Goal: Transaction & Acquisition: Subscribe to service/newsletter

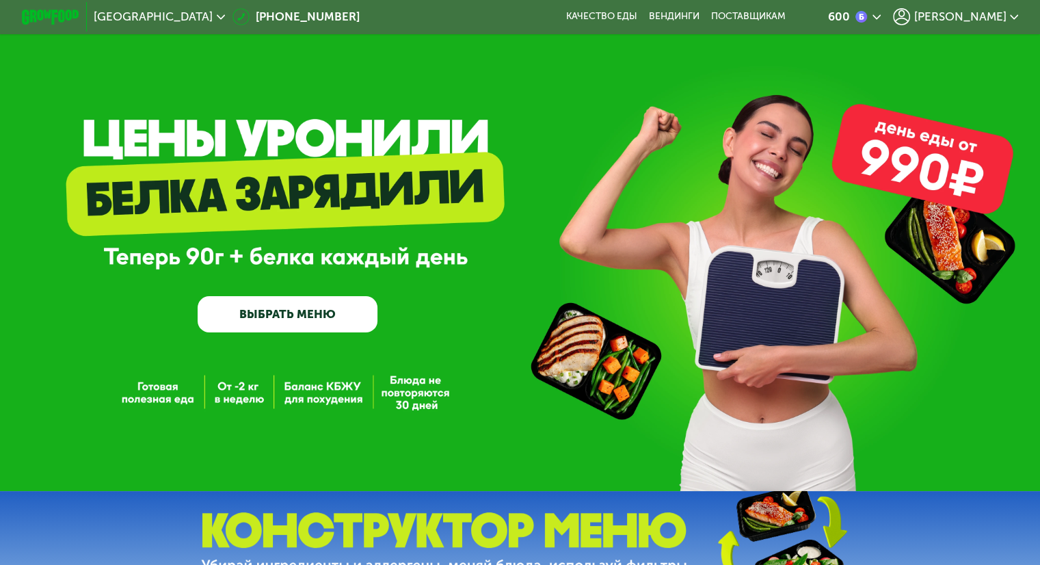
click at [971, 15] on span "[PERSON_NAME]" at bounding box center [960, 17] width 92 height 12
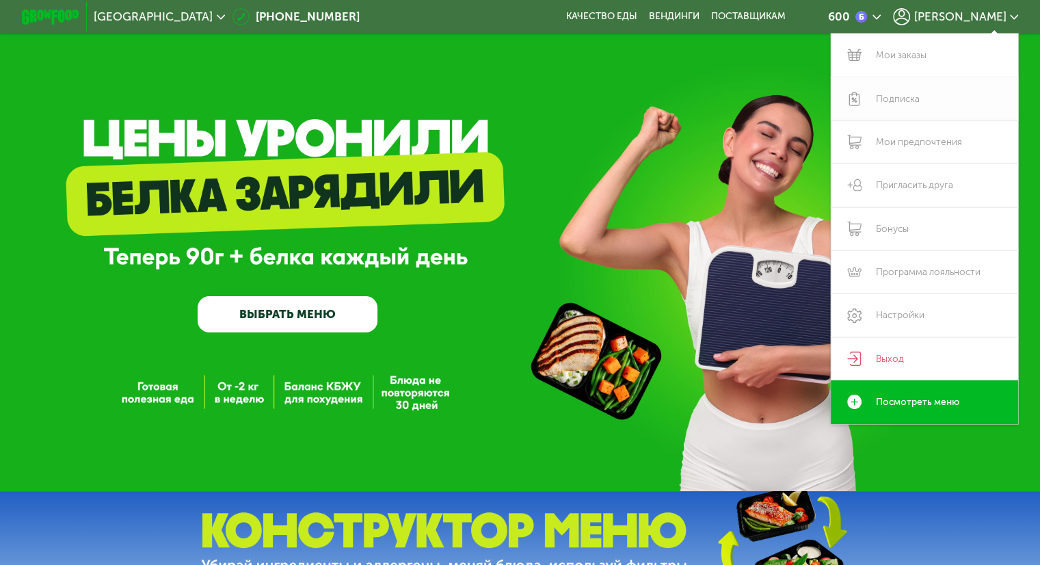
click at [917, 102] on link "Подписка" at bounding box center [925, 98] width 188 height 43
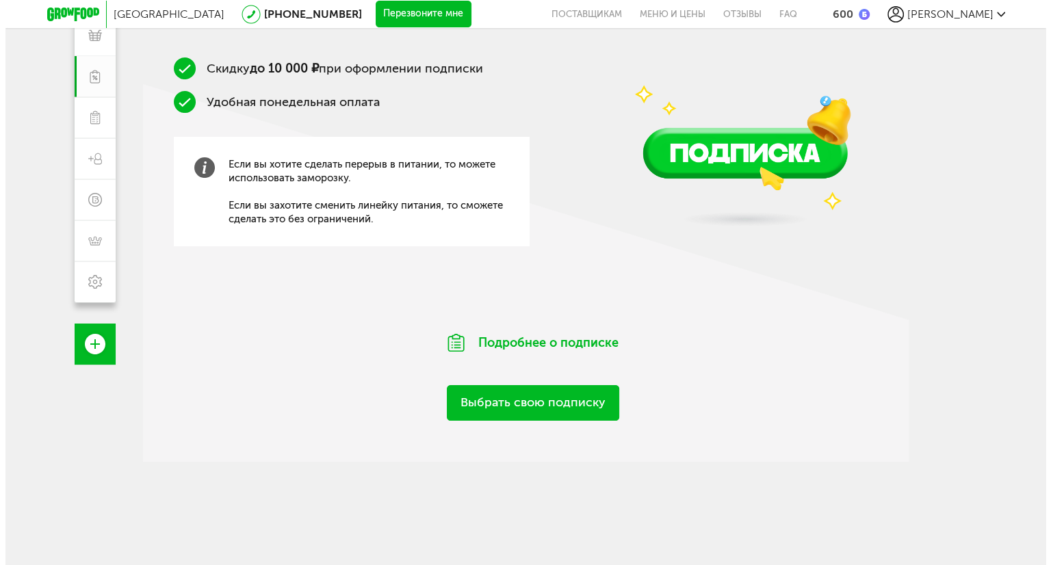
scroll to position [216, 0]
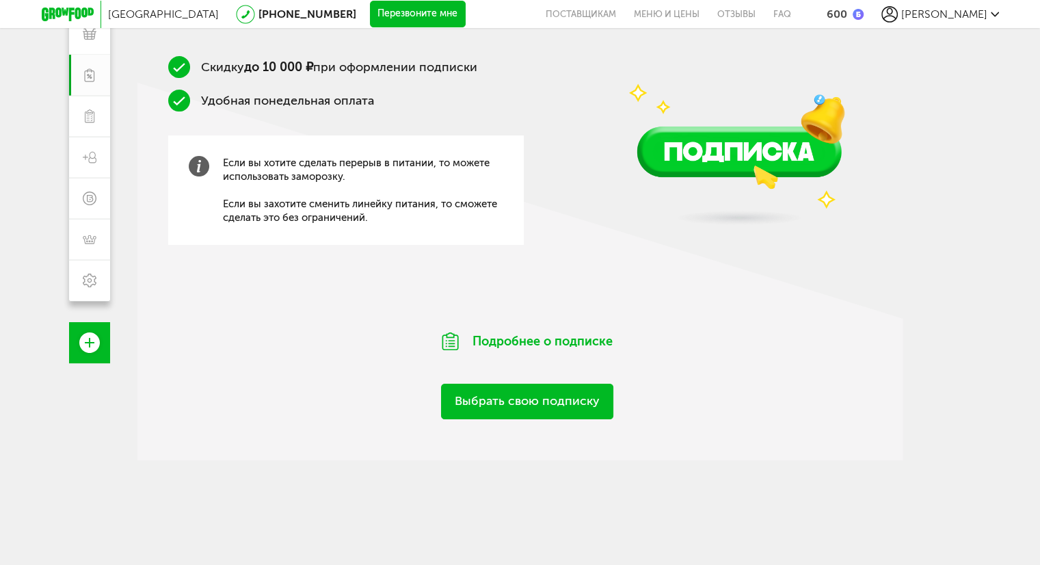
click at [550, 411] on link "Выбрать свою подписку" at bounding box center [527, 401] width 172 height 35
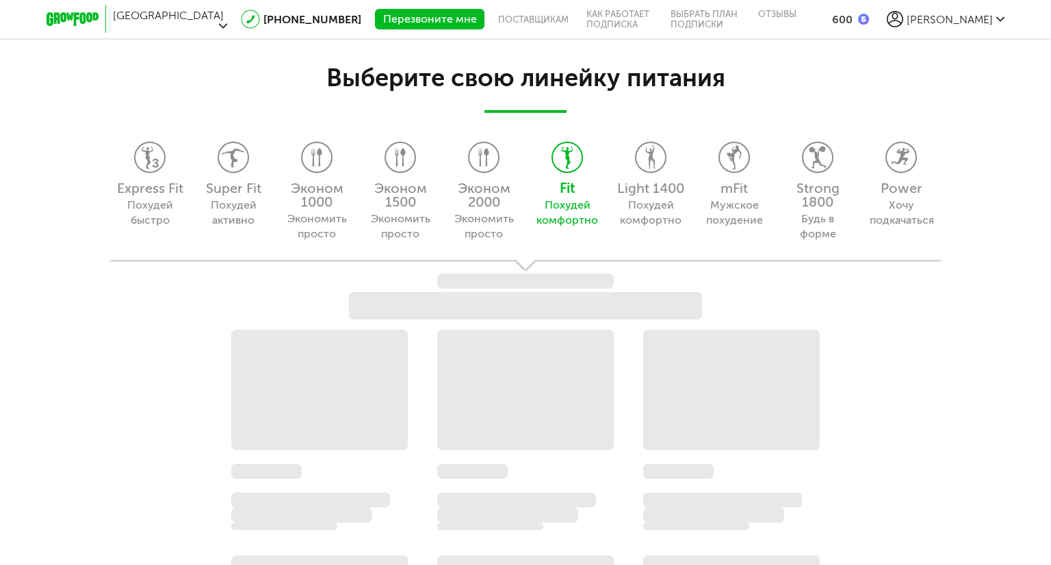
scroll to position [1393, 0]
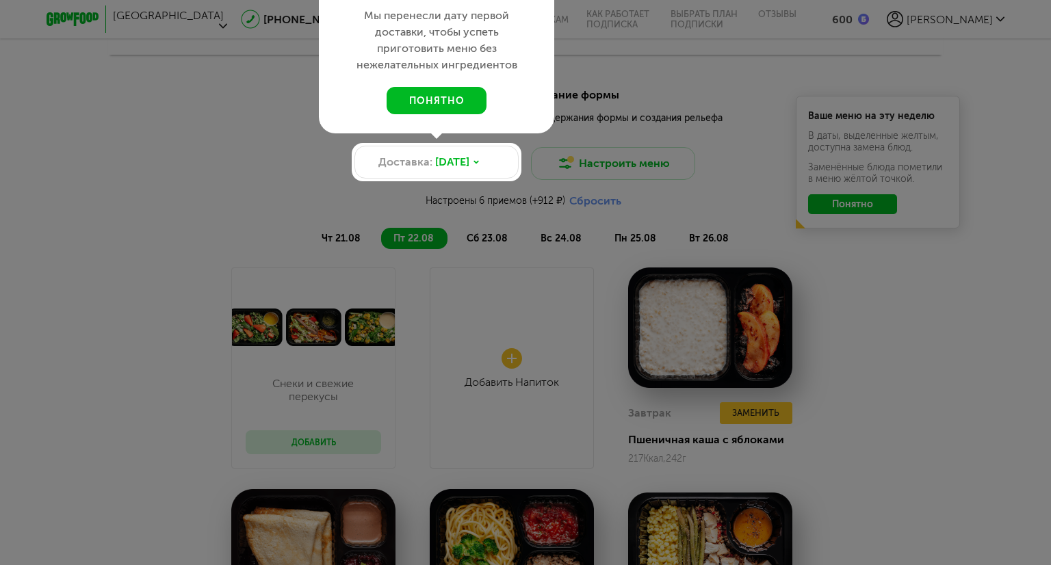
click at [944, 421] on div at bounding box center [525, 282] width 1051 height 565
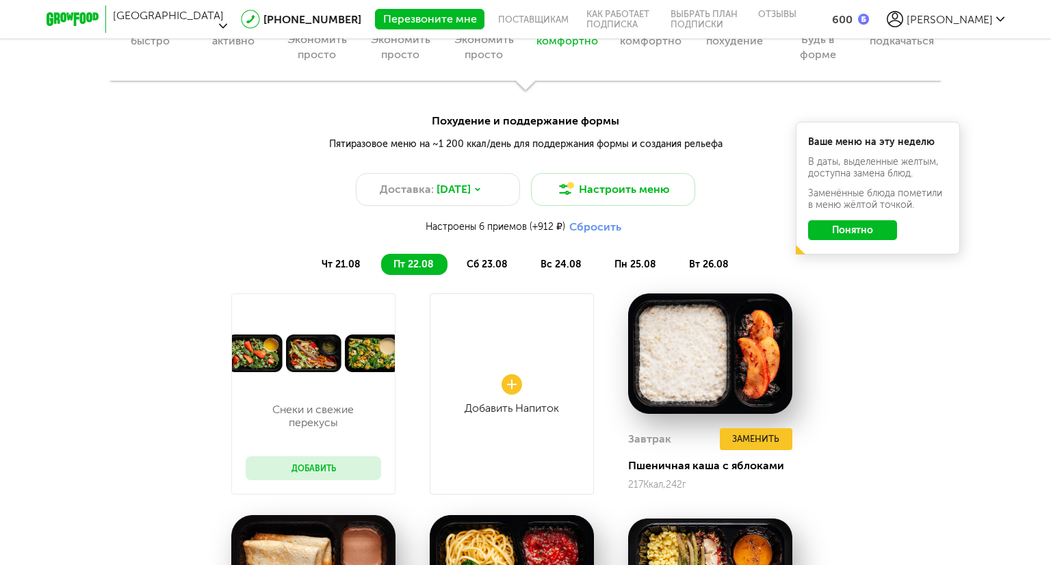
scroll to position [1257, 0]
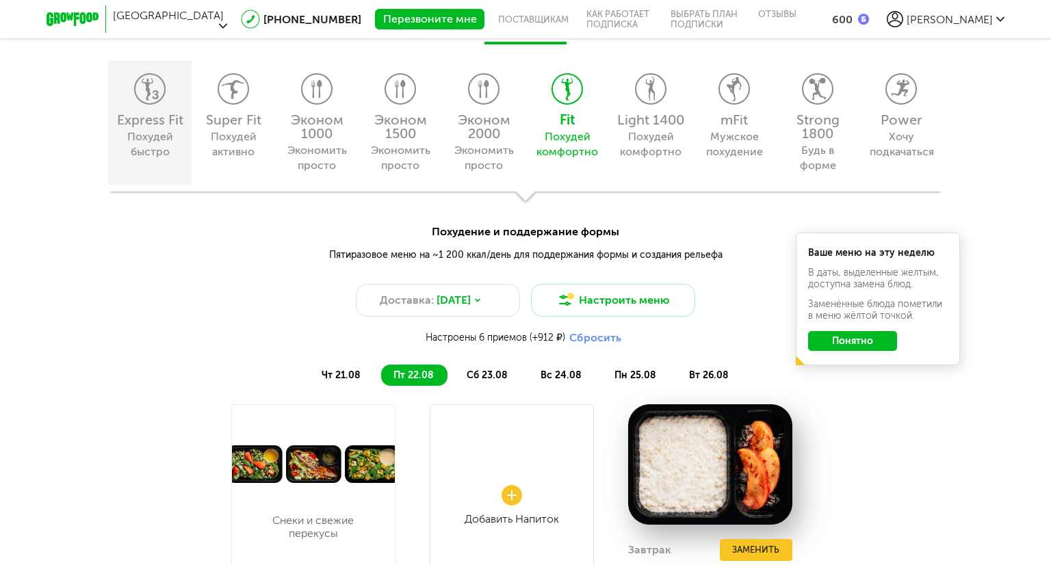
click at [130, 117] on div "Express Fit" at bounding box center [150, 120] width 70 height 14
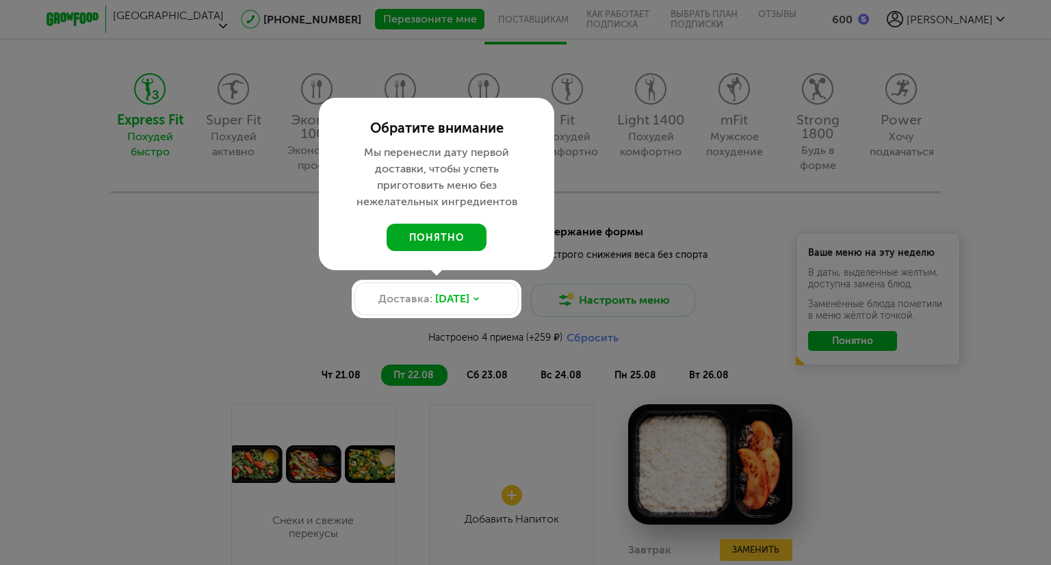
click at [447, 235] on button "понятно" at bounding box center [436, 237] width 100 height 27
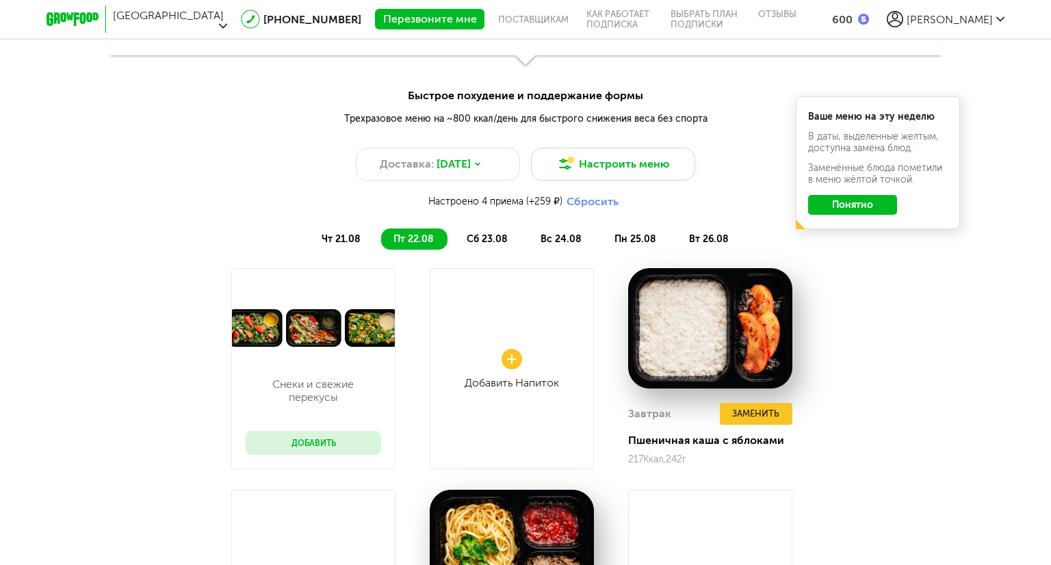
scroll to position [1393, 0]
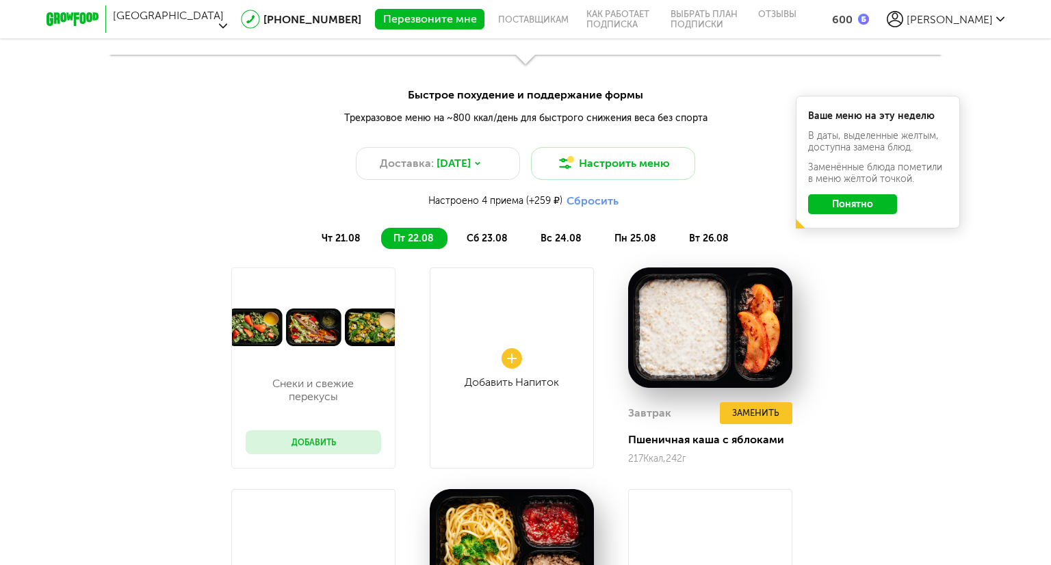
click at [884, 203] on button "Понятно" at bounding box center [852, 204] width 89 height 20
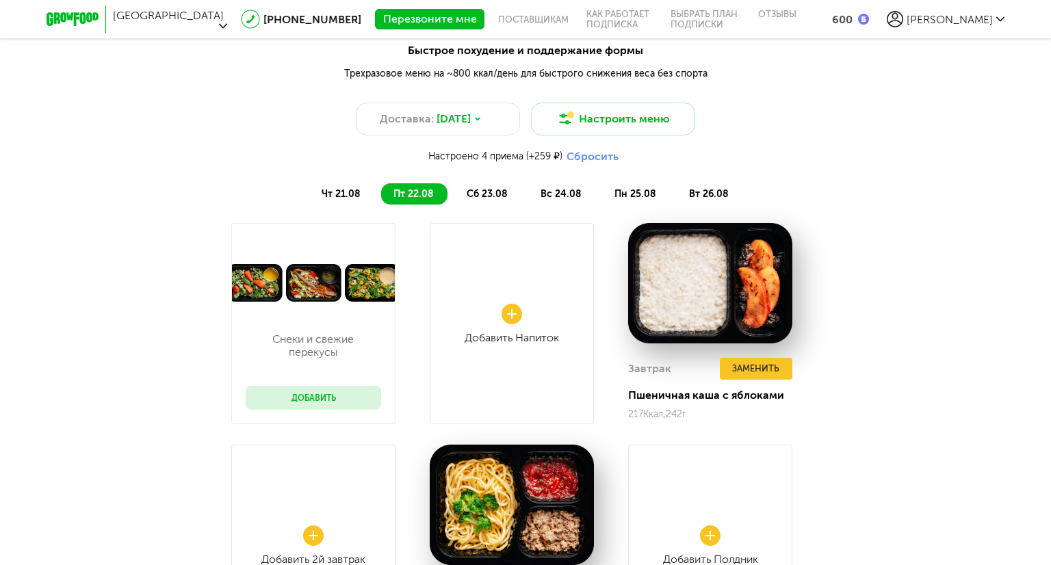
scroll to position [1325, 0]
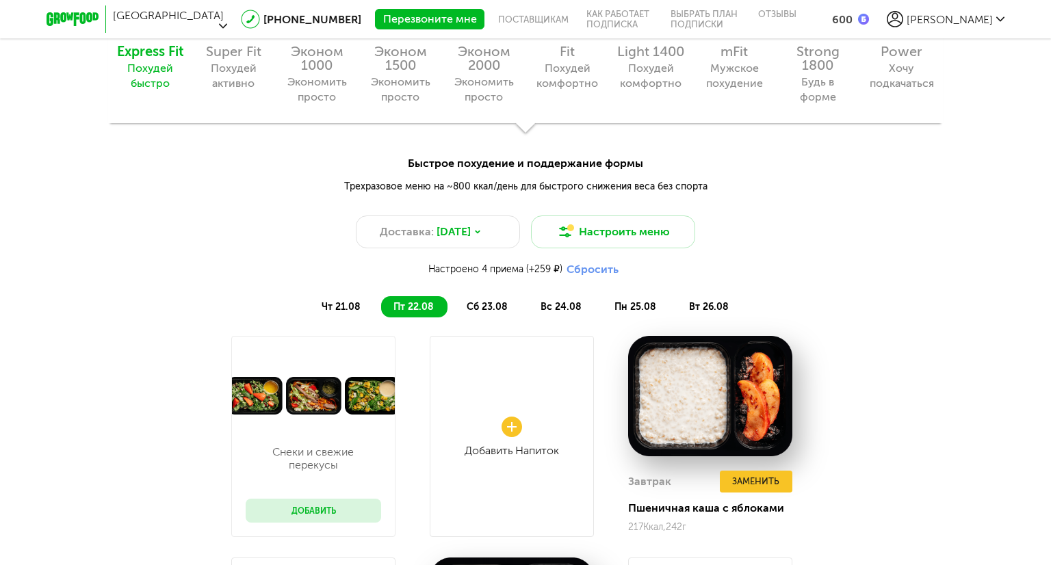
click at [347, 306] on span "чт 21.08" at bounding box center [340, 307] width 39 height 12
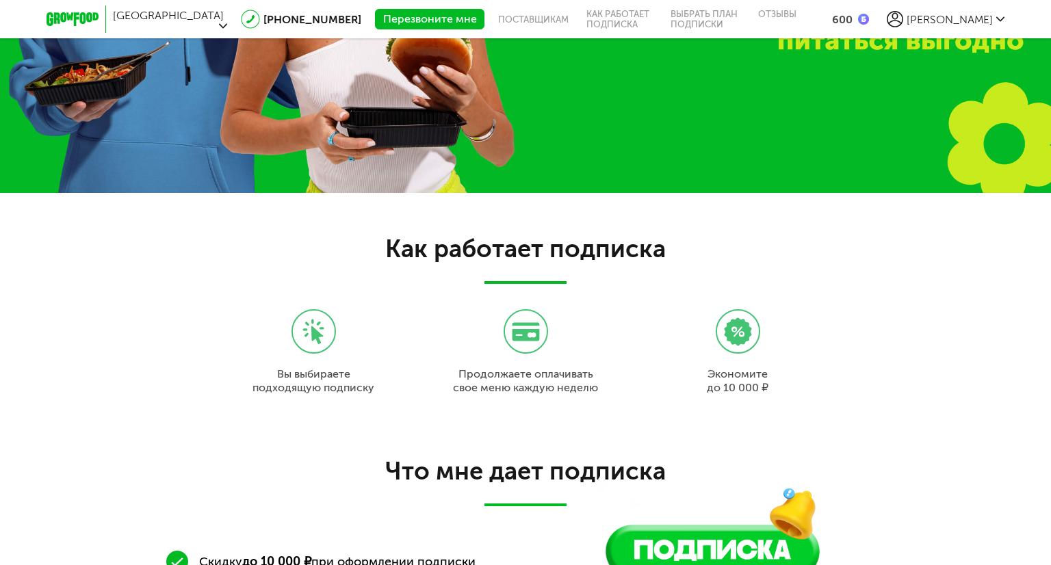
scroll to position [0, 0]
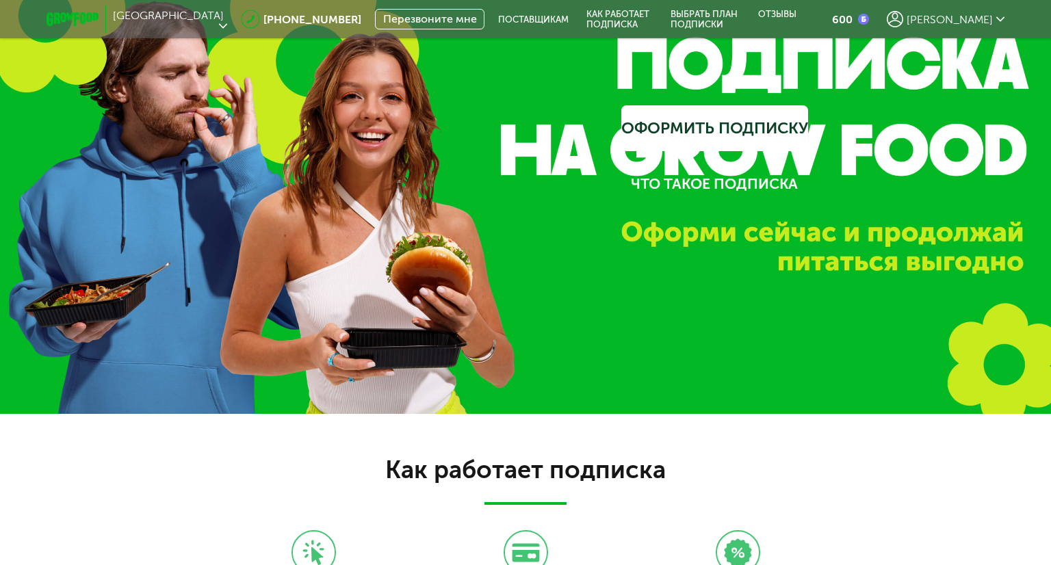
click at [952, 14] on span "[PERSON_NAME]" at bounding box center [949, 19] width 86 height 13
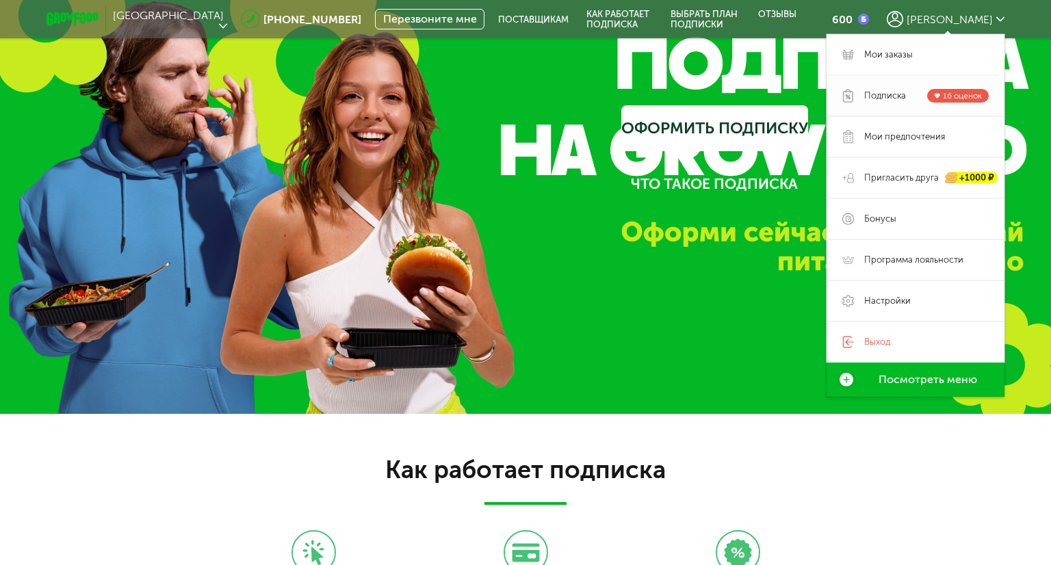
click at [893, 91] on span "Подписка" at bounding box center [885, 96] width 42 height 12
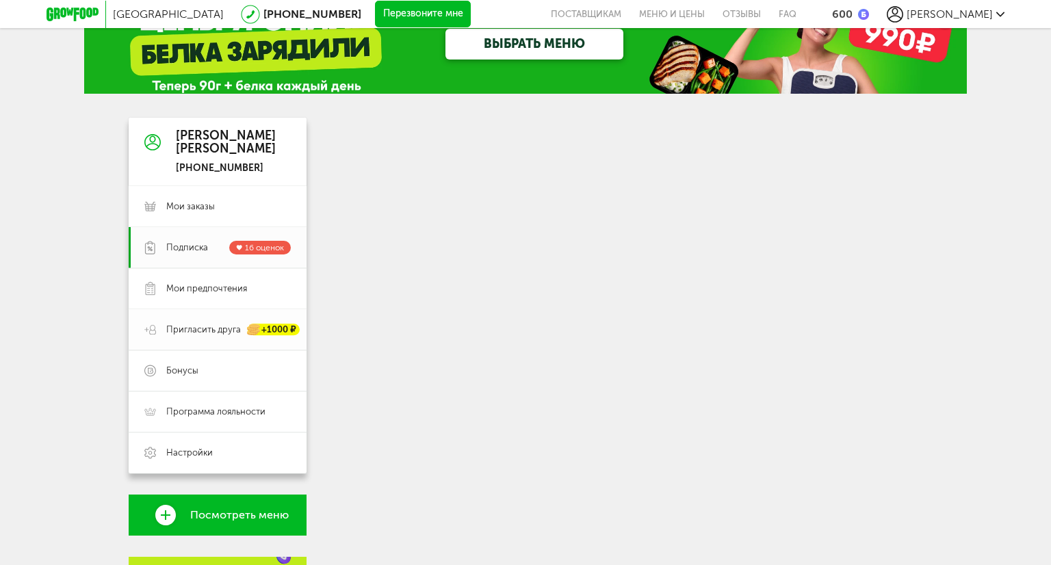
scroll to position [68, 0]
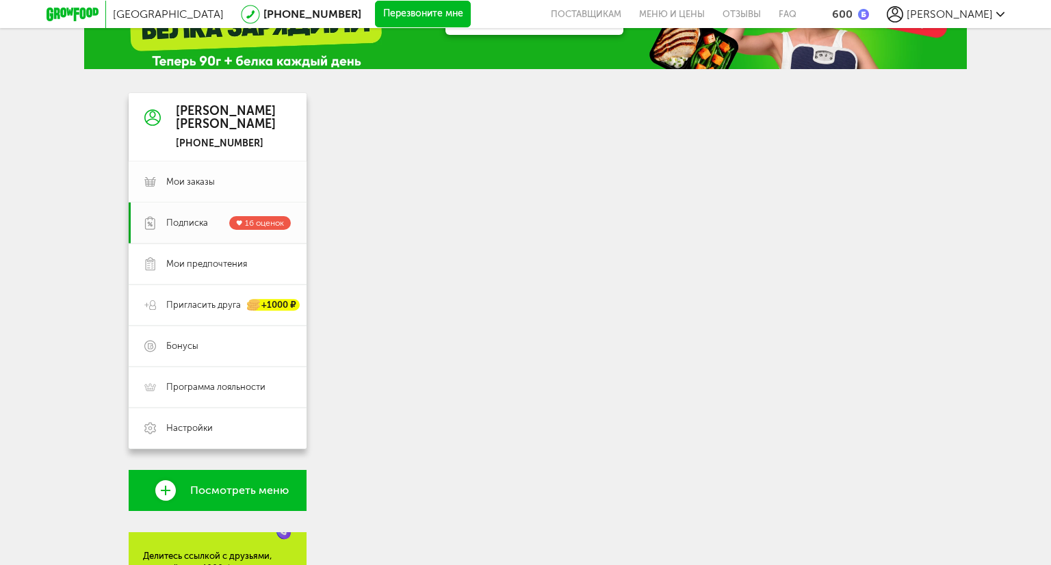
click at [181, 186] on span "Мои заказы" at bounding box center [190, 182] width 49 height 12
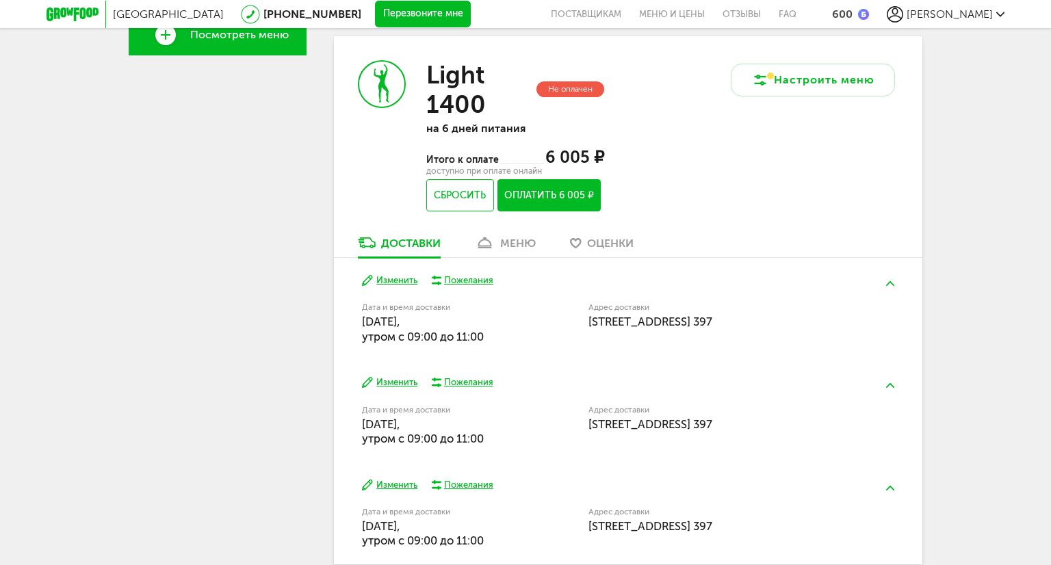
scroll to position [547, 0]
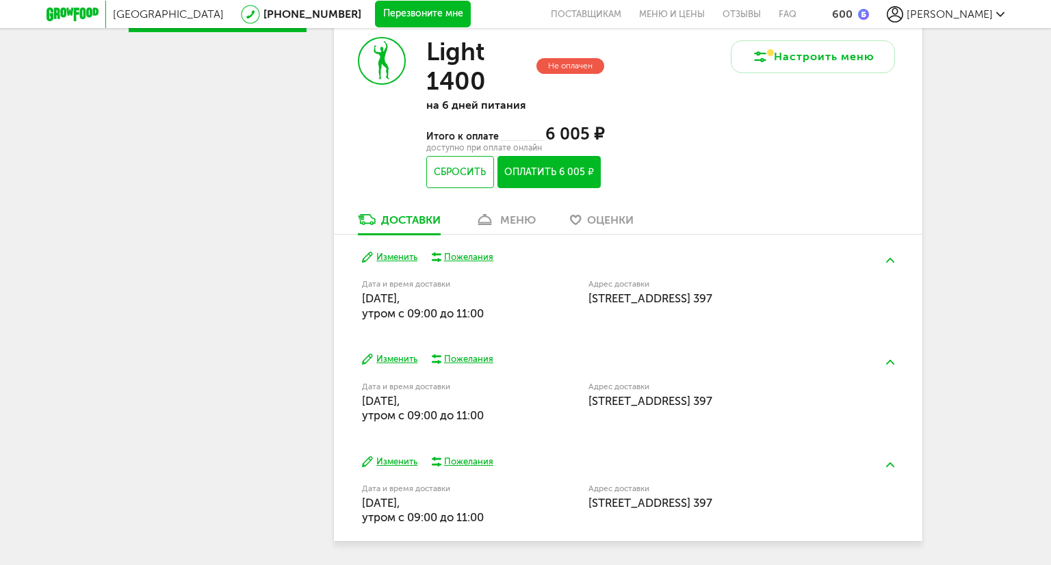
click at [506, 225] on div "меню" at bounding box center [518, 219] width 36 height 13
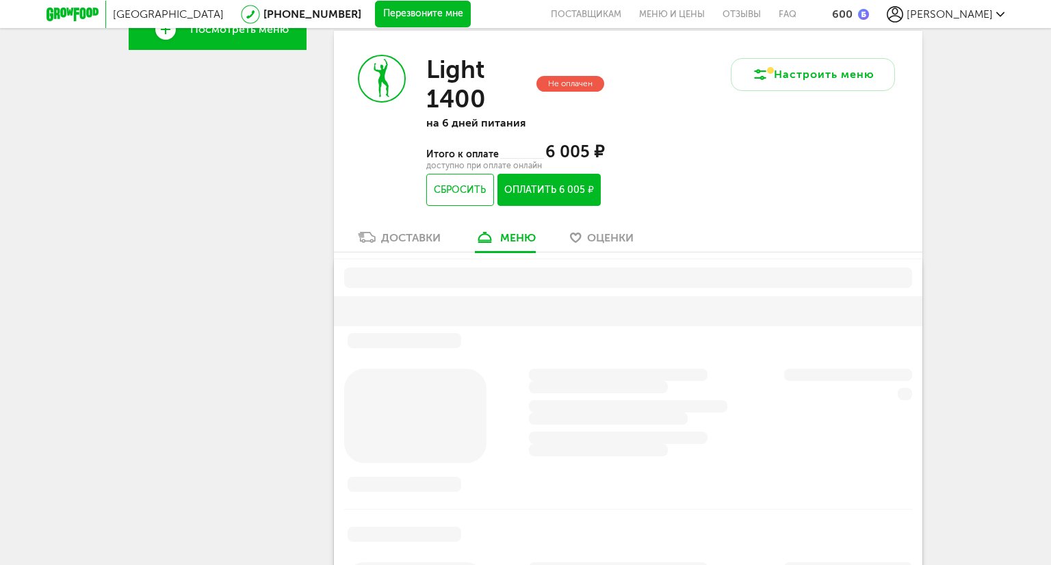
scroll to position [525, 0]
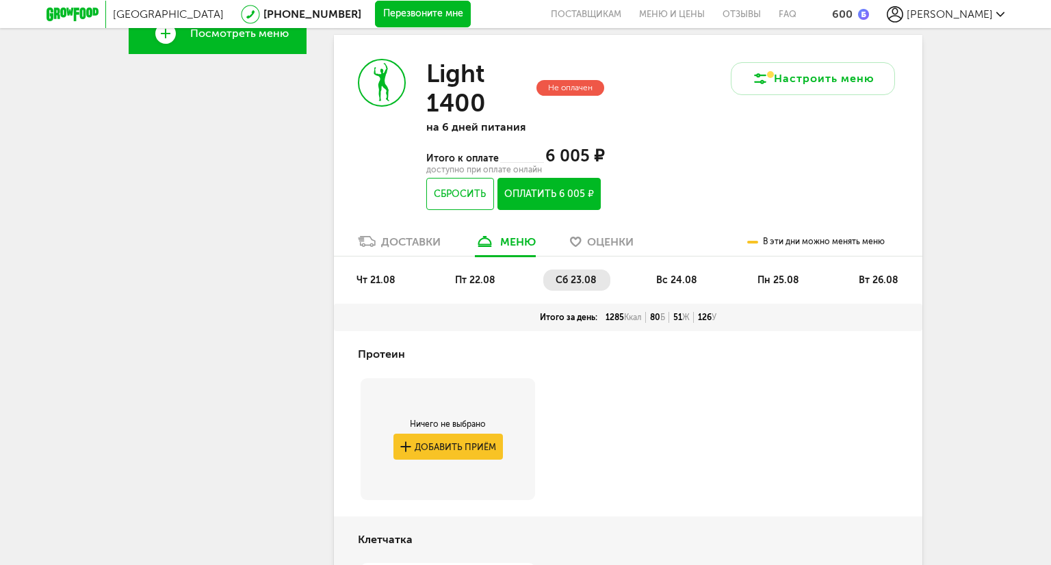
click at [383, 282] on span "чт 21.08" at bounding box center [375, 280] width 39 height 12
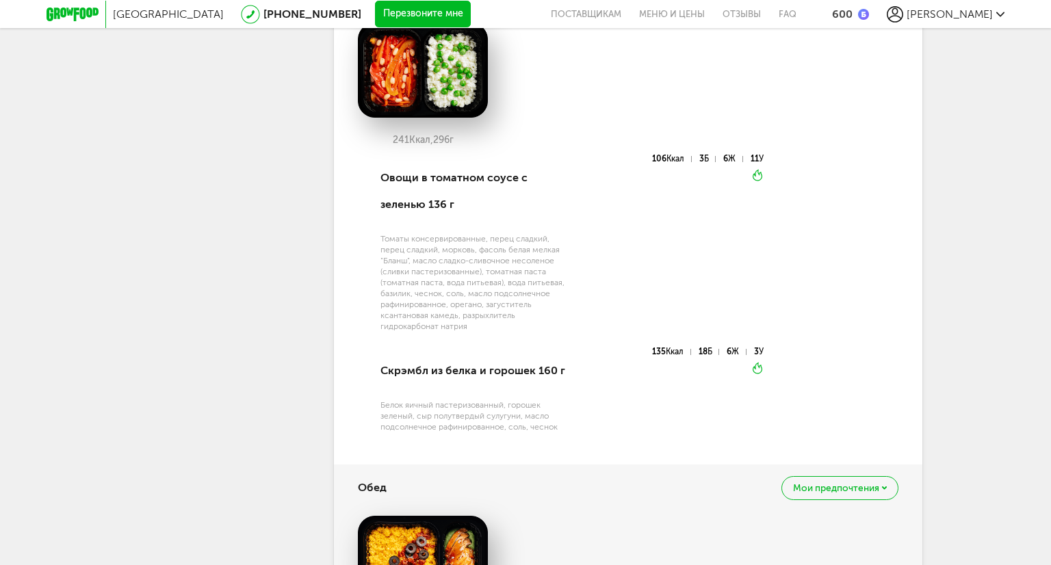
scroll to position [731, 0]
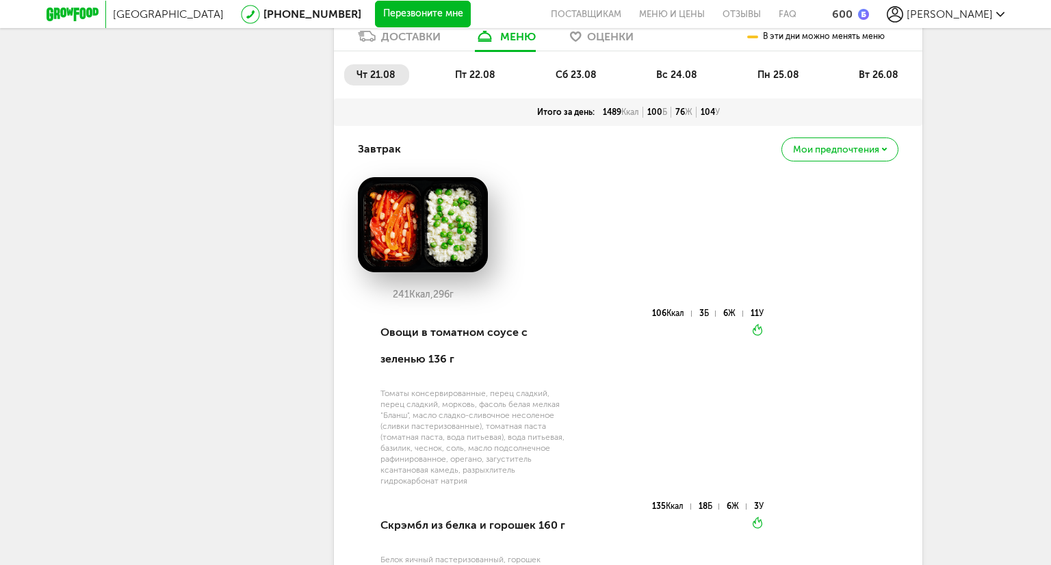
click at [459, 79] on span "пт 22.08" at bounding box center [475, 75] width 40 height 12
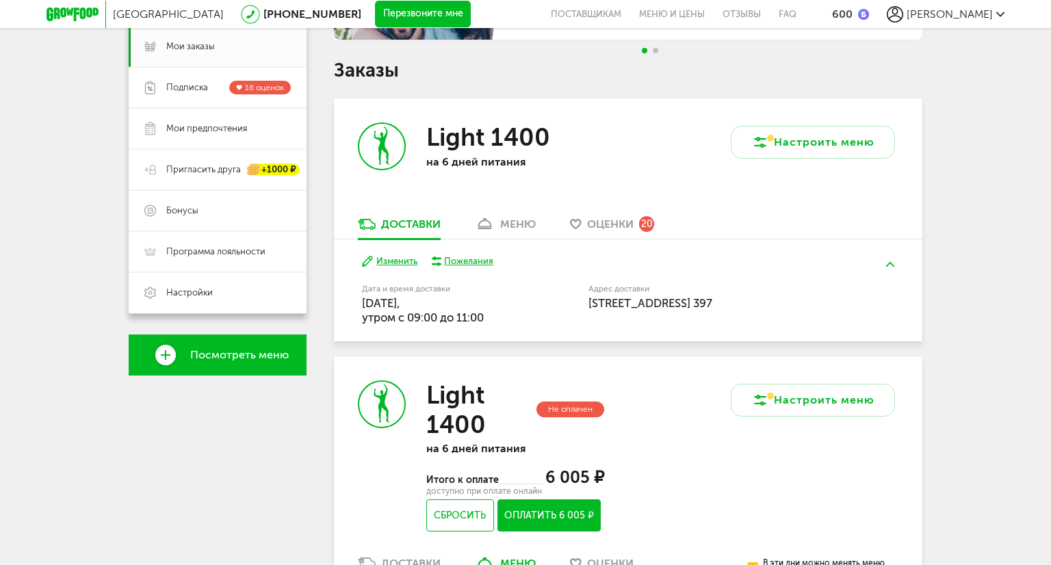
scroll to position [183, 0]
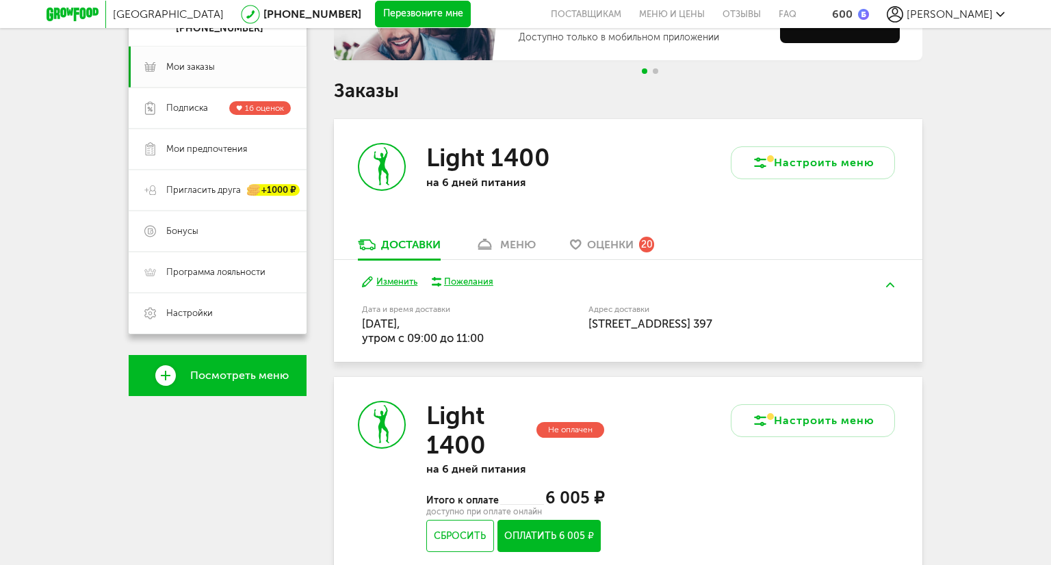
click at [506, 246] on div "меню" at bounding box center [518, 244] width 36 height 13
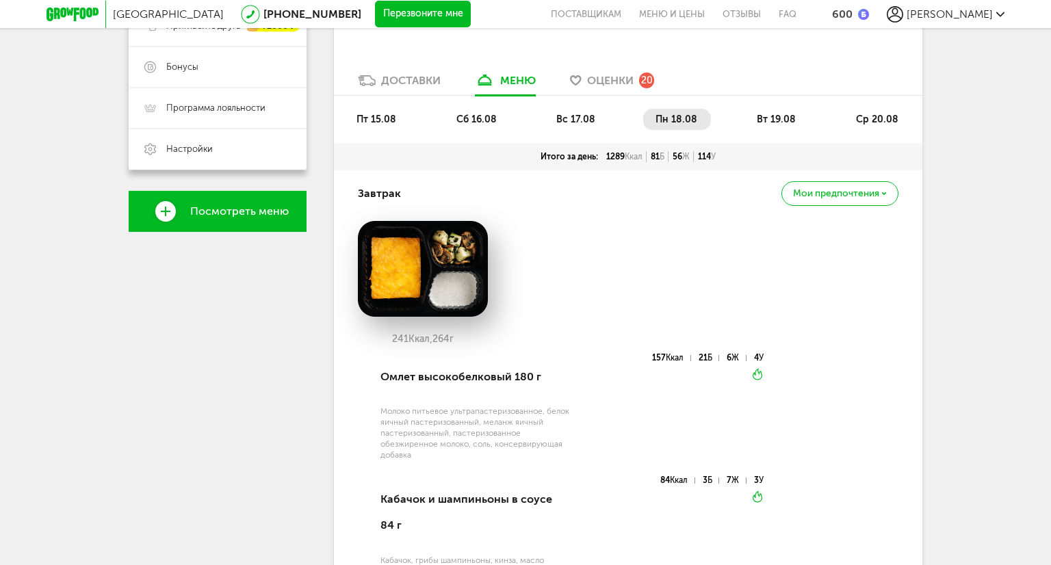
scroll to position [268, 0]
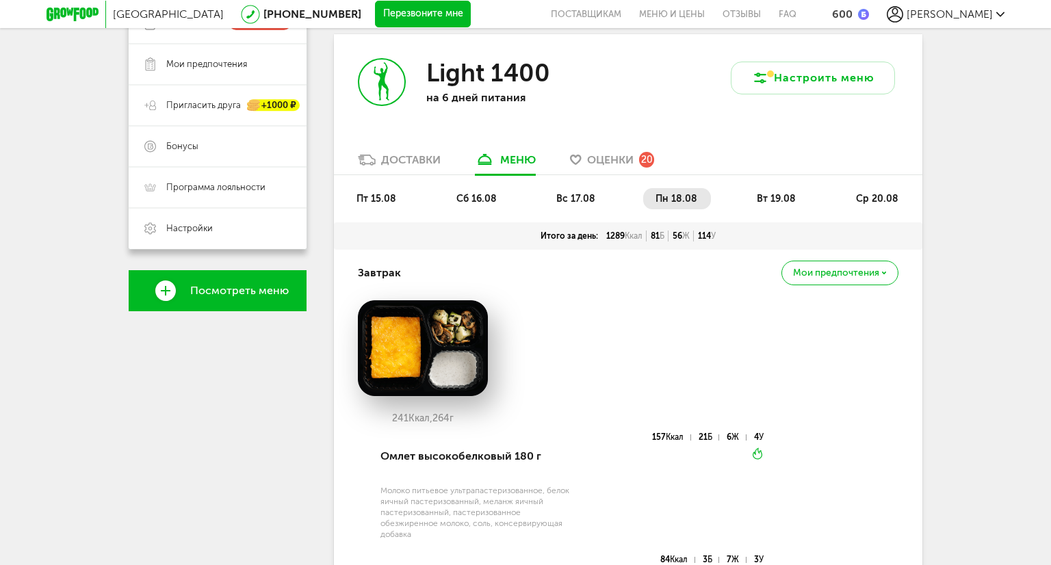
click at [789, 203] on span "вт 19.08" at bounding box center [776, 199] width 39 height 12
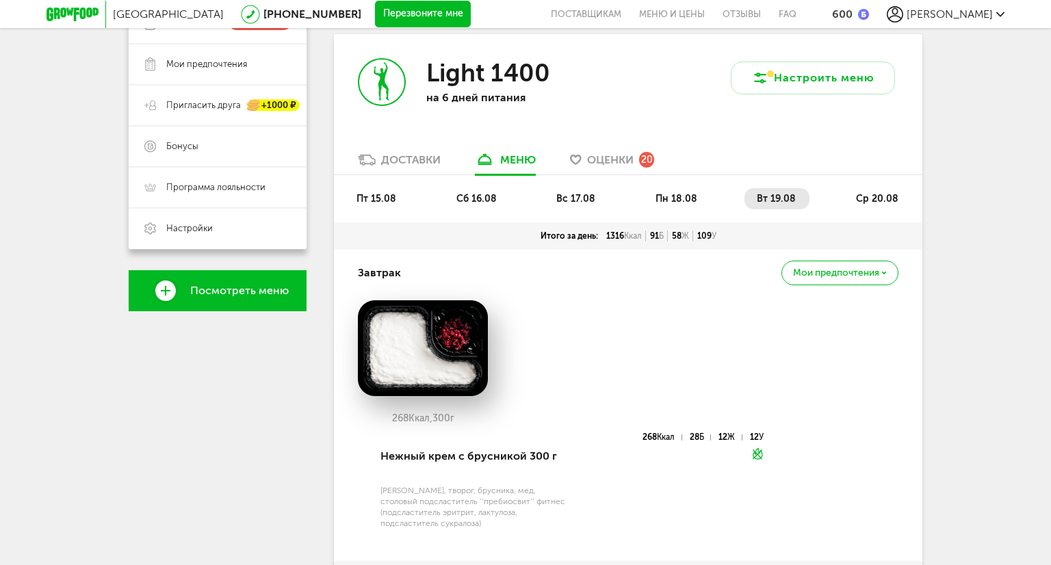
click at [870, 198] on span "ср 20.08" at bounding box center [877, 199] width 42 height 12
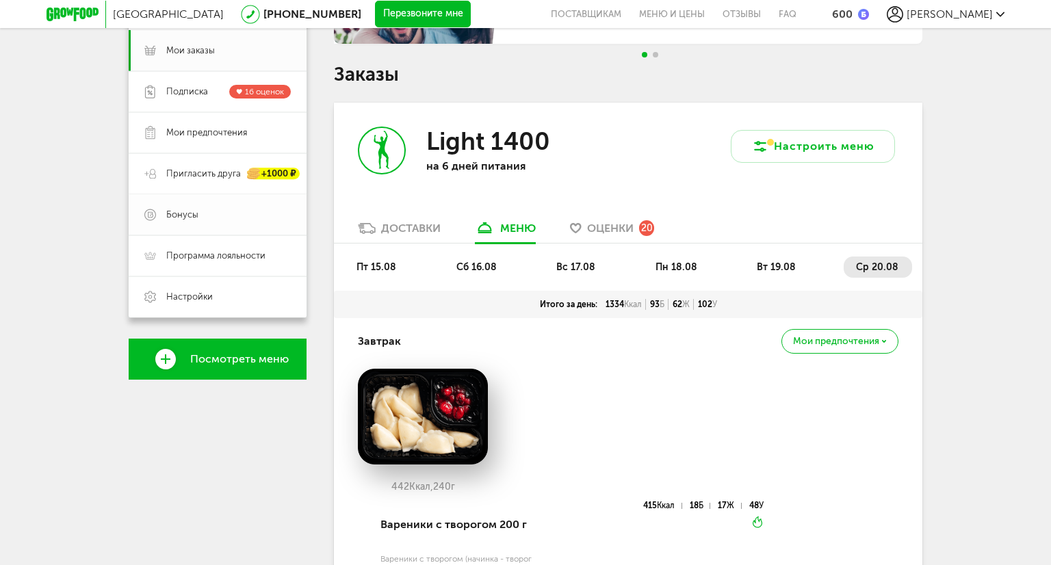
scroll to position [0, 0]
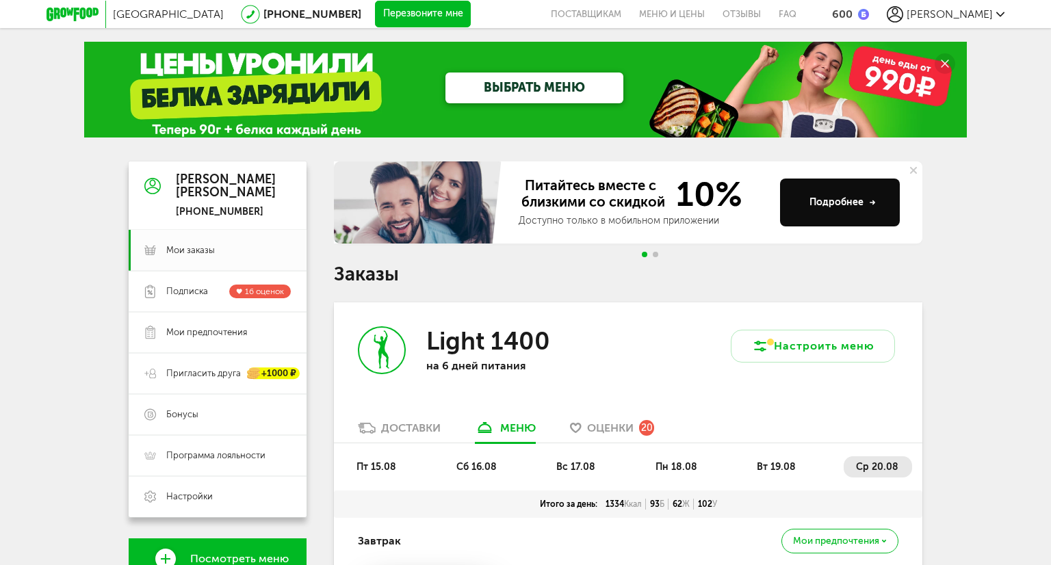
click at [561, 86] on link "ВЫБРАТЬ МЕНЮ" at bounding box center [534, 88] width 178 height 31
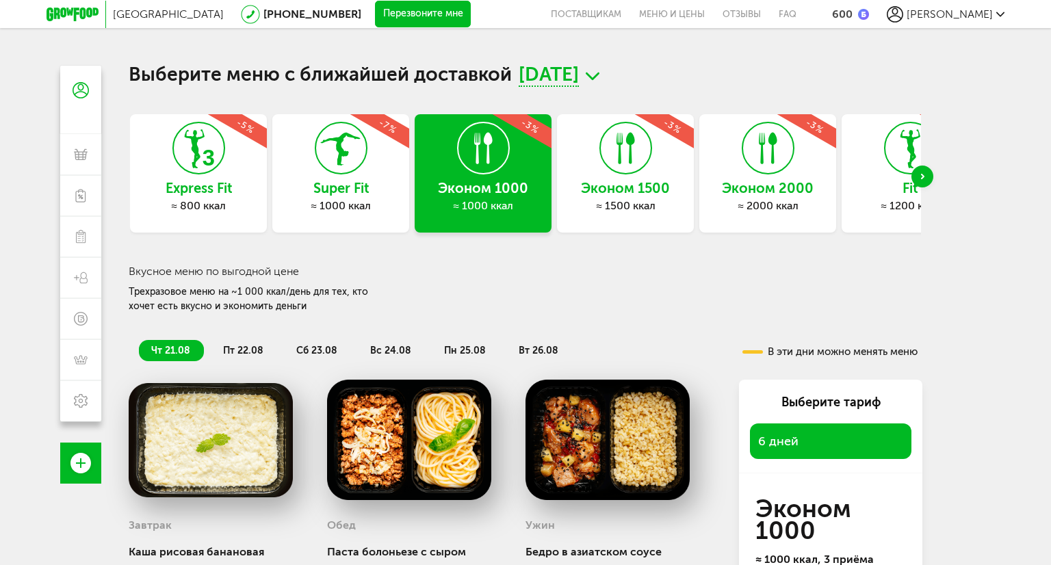
click at [618, 187] on h3 "Эконом 1500" at bounding box center [625, 188] width 137 height 15
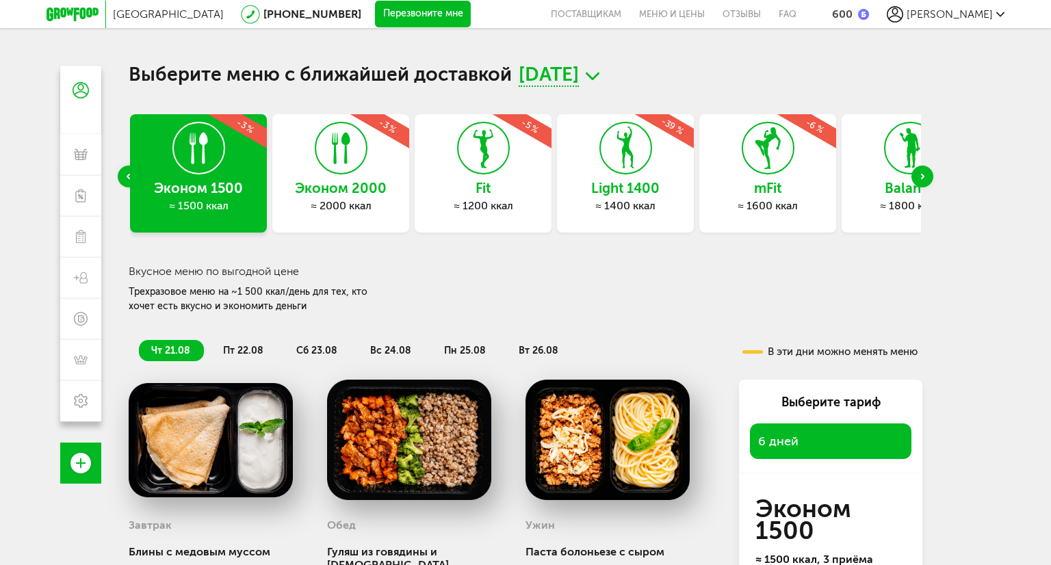
click at [487, 181] on h3 "Fit" at bounding box center [483, 188] width 137 height 15
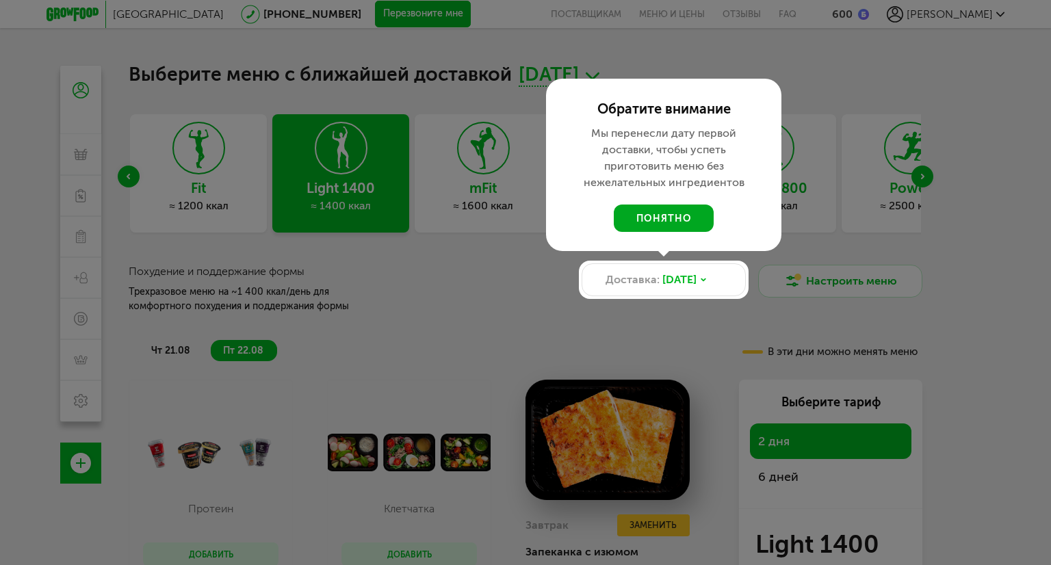
click at [659, 225] on button "понятно" at bounding box center [664, 218] width 100 height 27
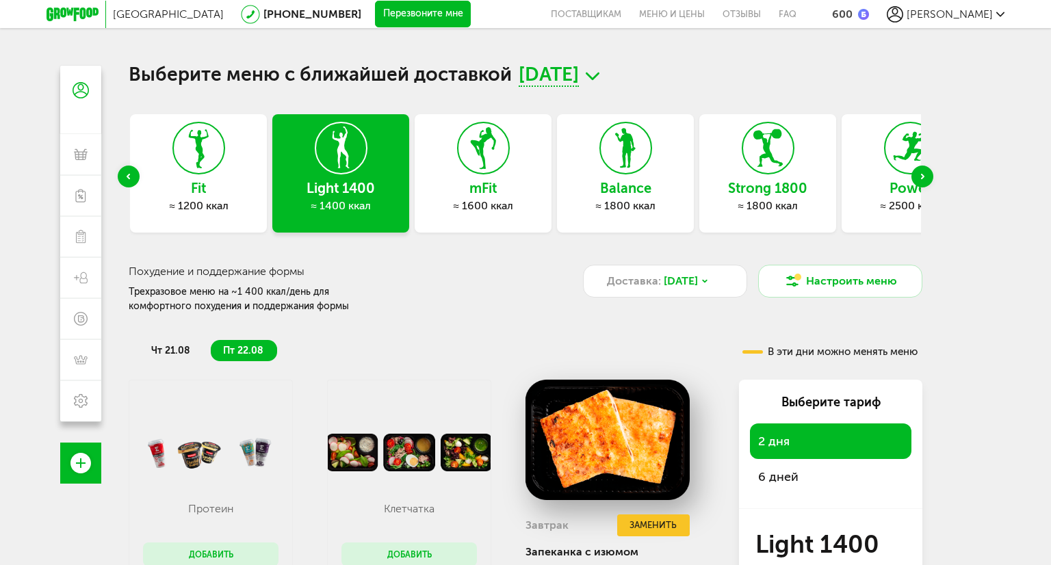
click at [186, 209] on div "≈ 1200 ккал" at bounding box center [198, 206] width 137 height 14
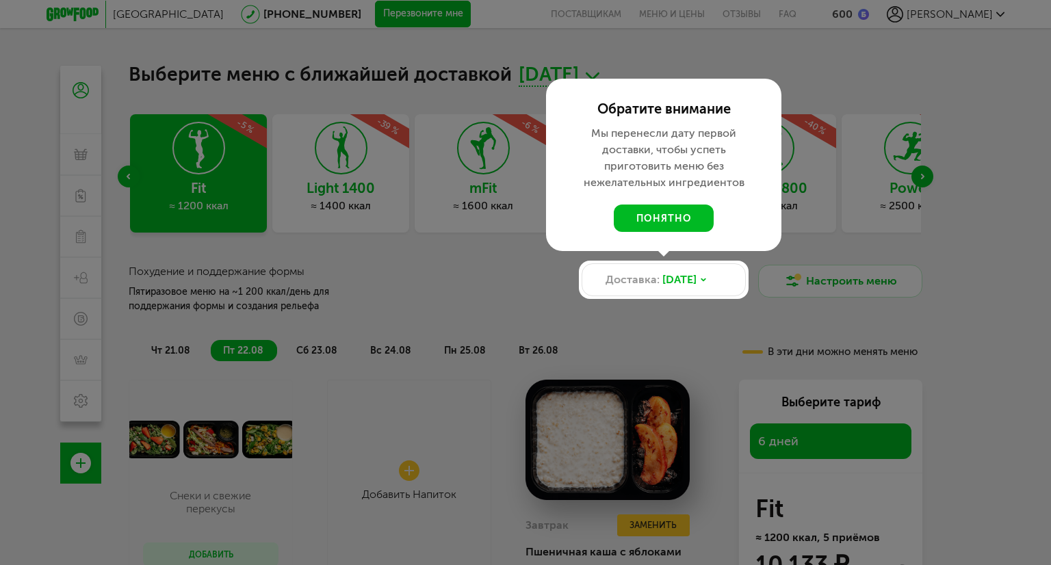
scroll to position [68, 0]
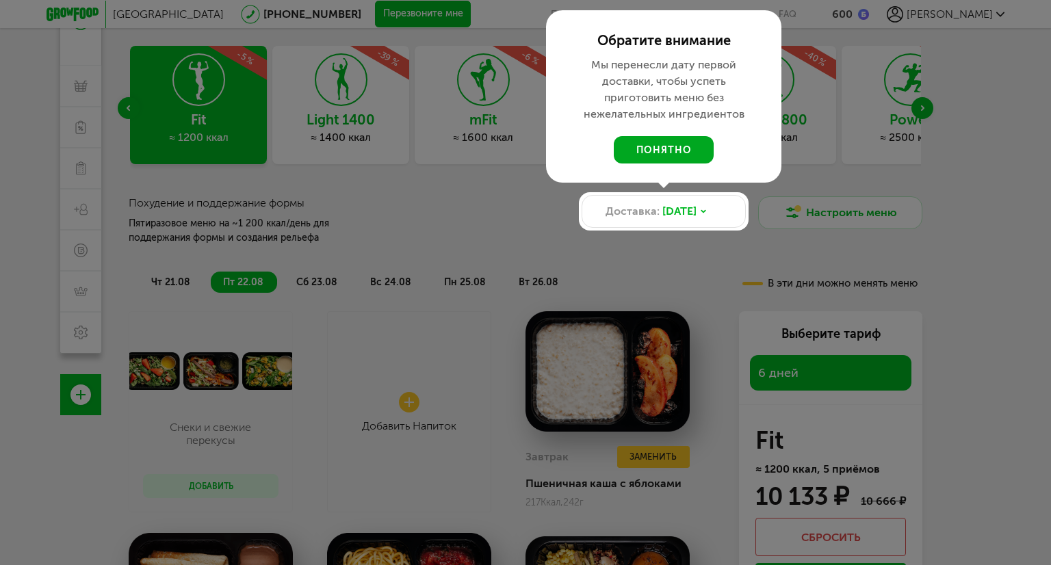
click at [662, 146] on button "понятно" at bounding box center [664, 149] width 100 height 27
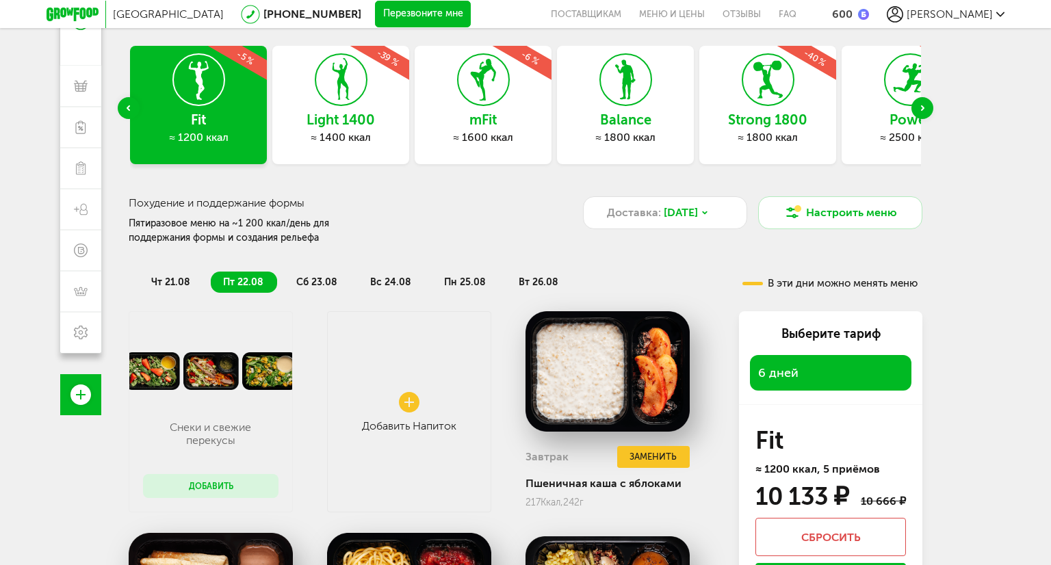
click at [127, 111] on div "Previous slide" at bounding box center [129, 108] width 22 height 22
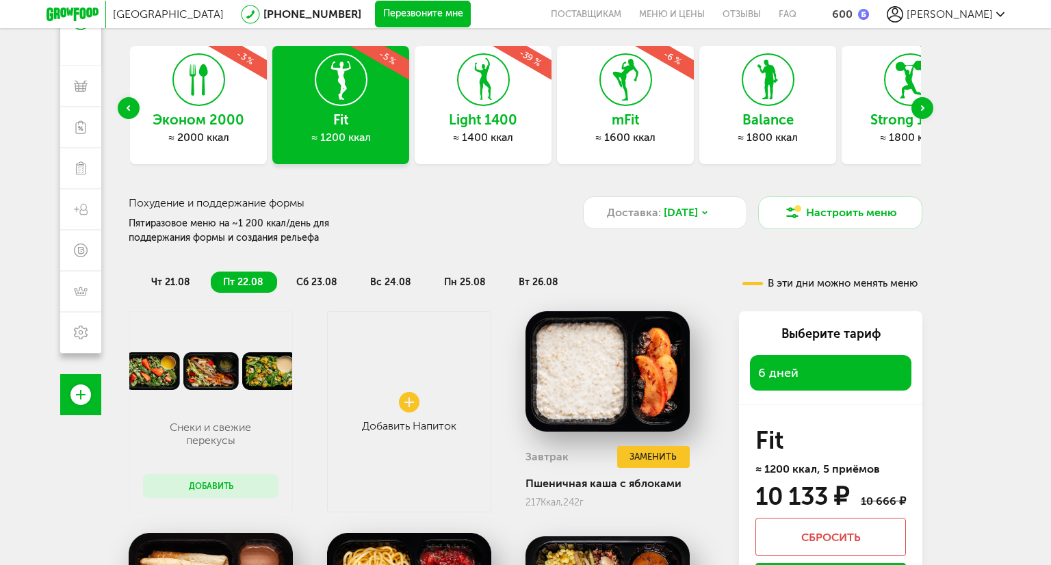
click at [127, 111] on div "Previous slide" at bounding box center [129, 108] width 22 height 22
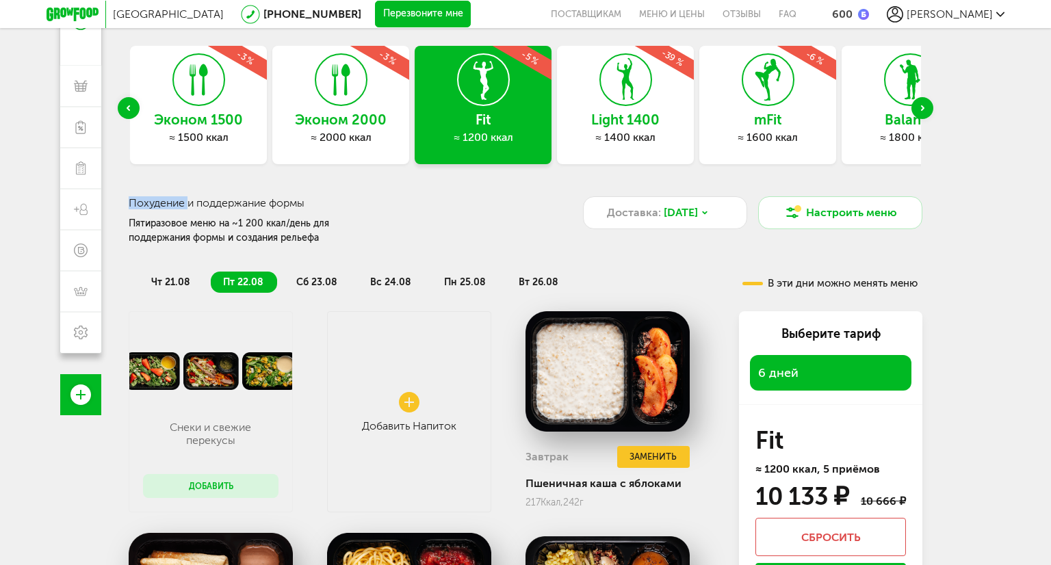
click at [127, 111] on div "Previous slide" at bounding box center [129, 108] width 22 height 22
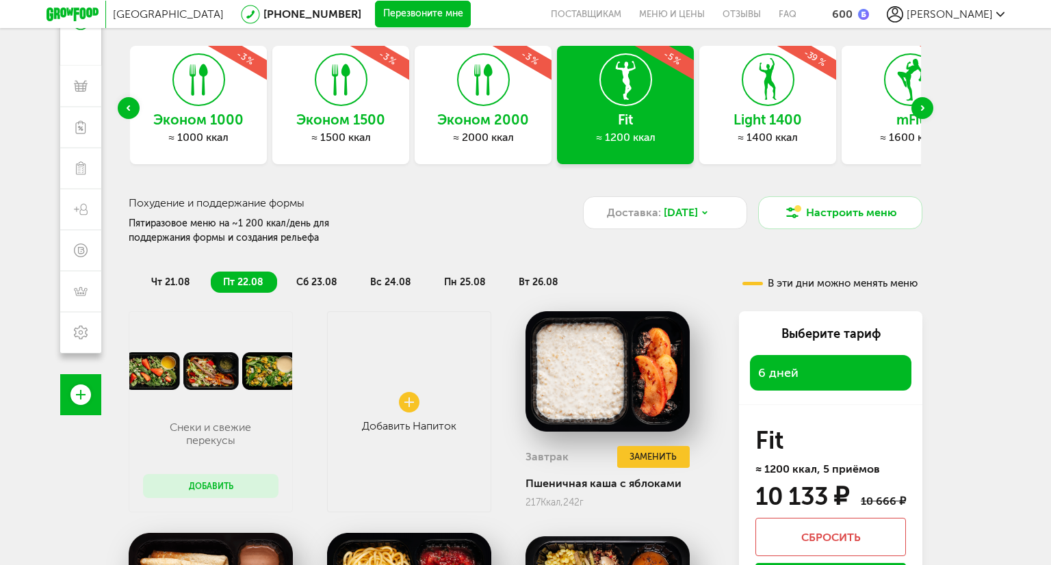
click at [127, 111] on div "Previous slide" at bounding box center [129, 108] width 22 height 22
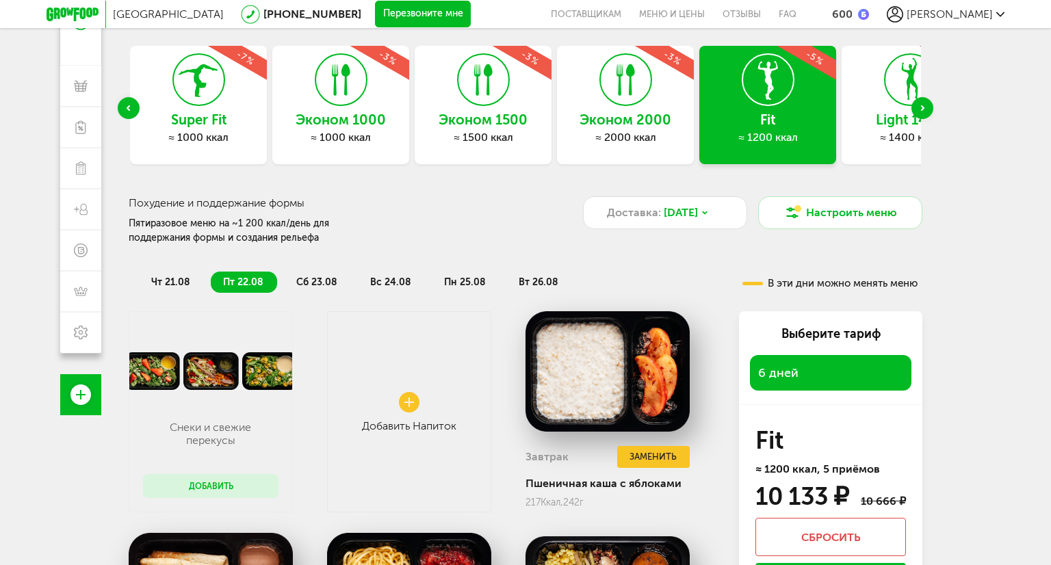
click at [127, 111] on div "Previous slide" at bounding box center [129, 108] width 22 height 22
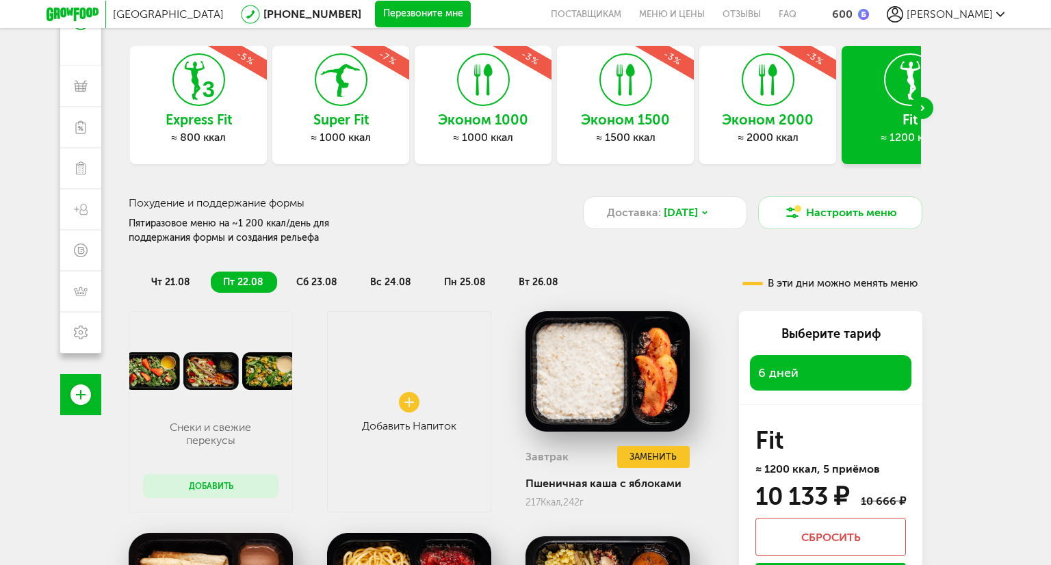
click at [127, 111] on div "Выберите меню с ближайшей доставкой 21 августа, чт Express Fit ≈ 800 ккал -5 % …" at bounding box center [525, 279] width 821 height 565
click at [181, 121] on h3 "Express Fit" at bounding box center [198, 119] width 137 height 15
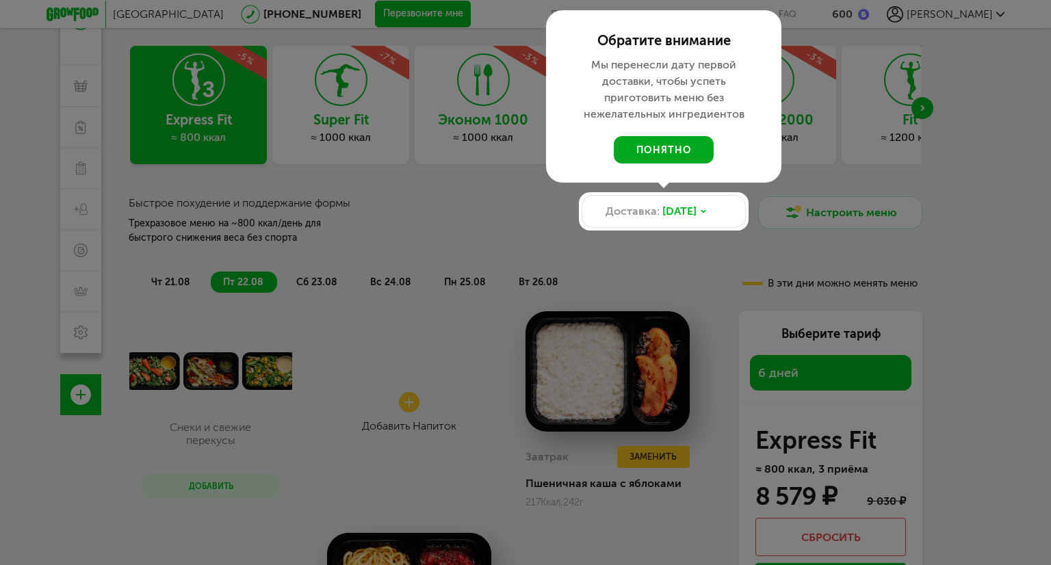
click at [682, 148] on button "понятно" at bounding box center [664, 149] width 100 height 27
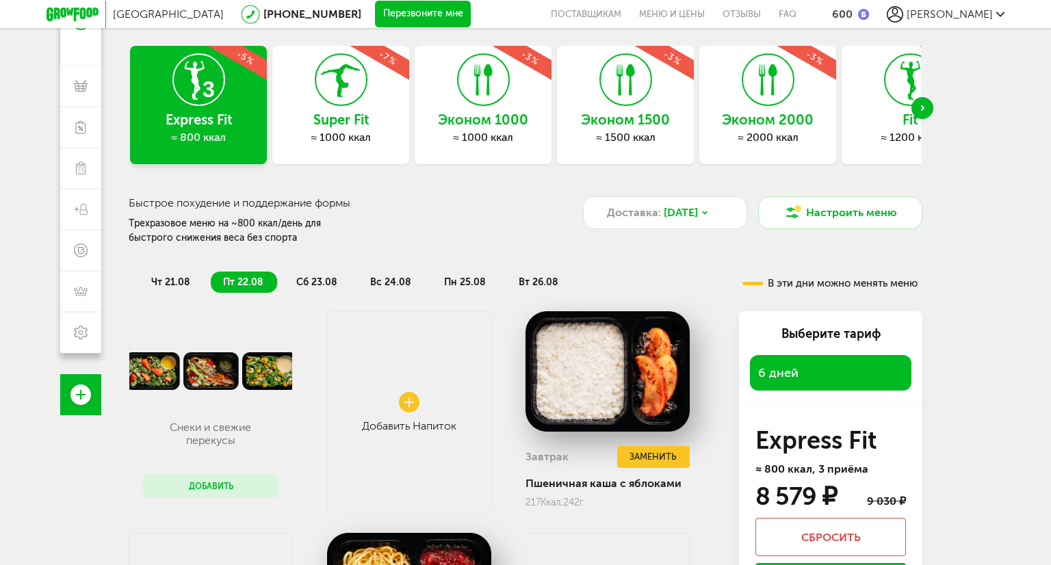
click at [159, 280] on span "чт 21.08" at bounding box center [170, 282] width 39 height 12
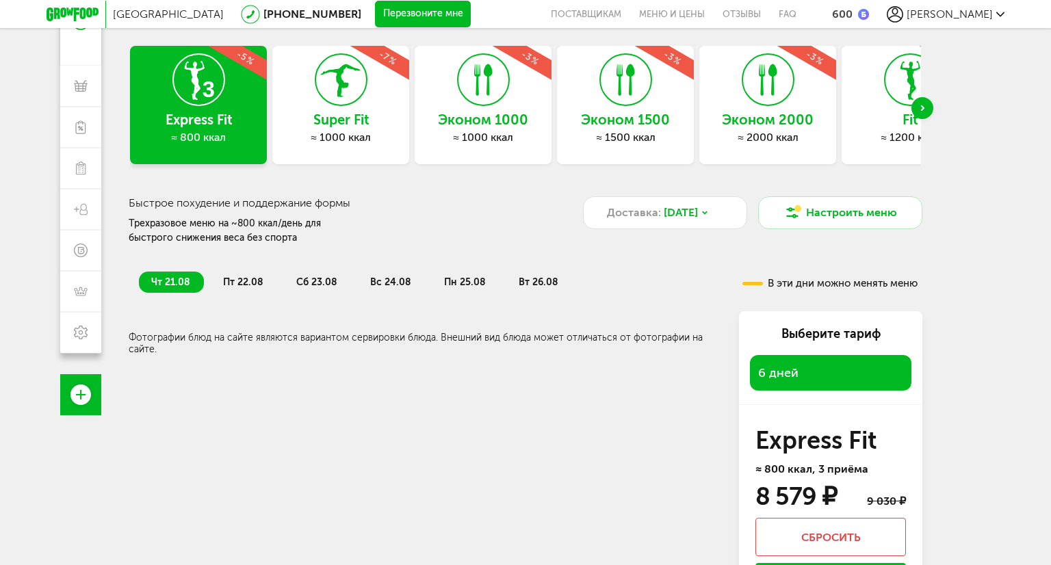
click at [238, 280] on span "пт 22.08" at bounding box center [243, 282] width 40 height 12
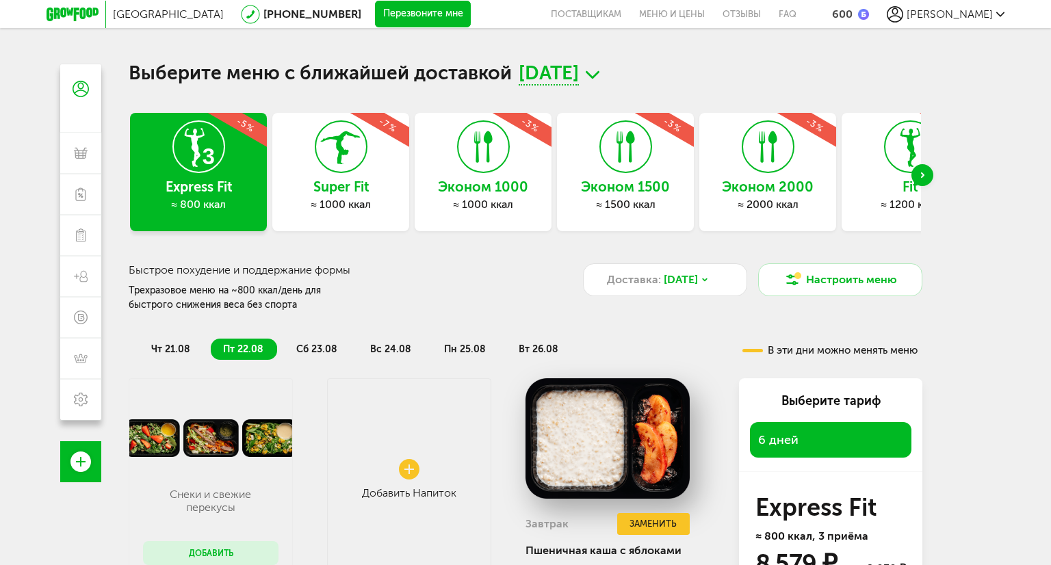
scroll to position [0, 0]
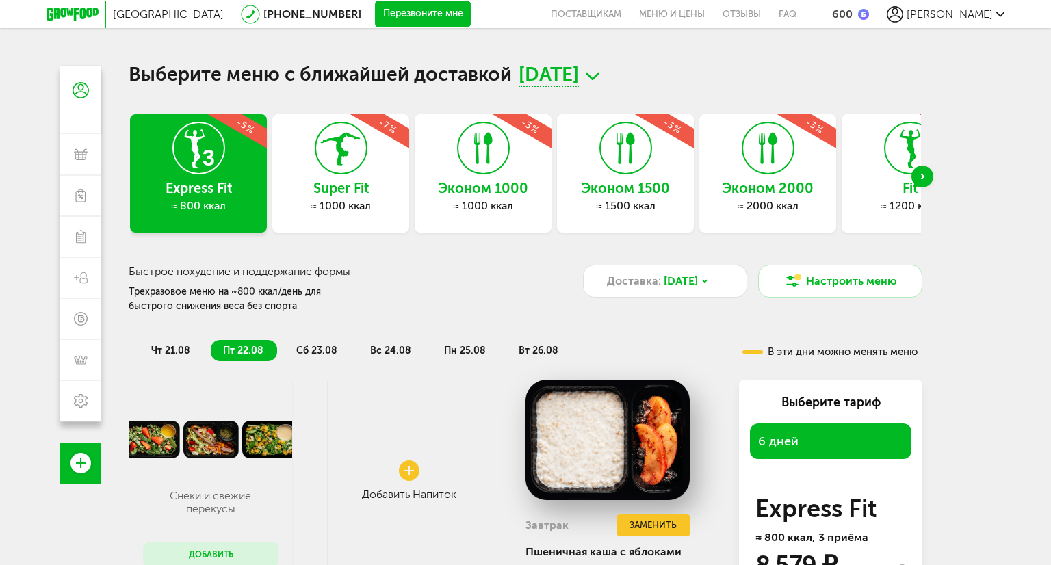
click at [347, 220] on div "Super Fit ≈ 1000 ккал -7 %" at bounding box center [340, 173] width 137 height 118
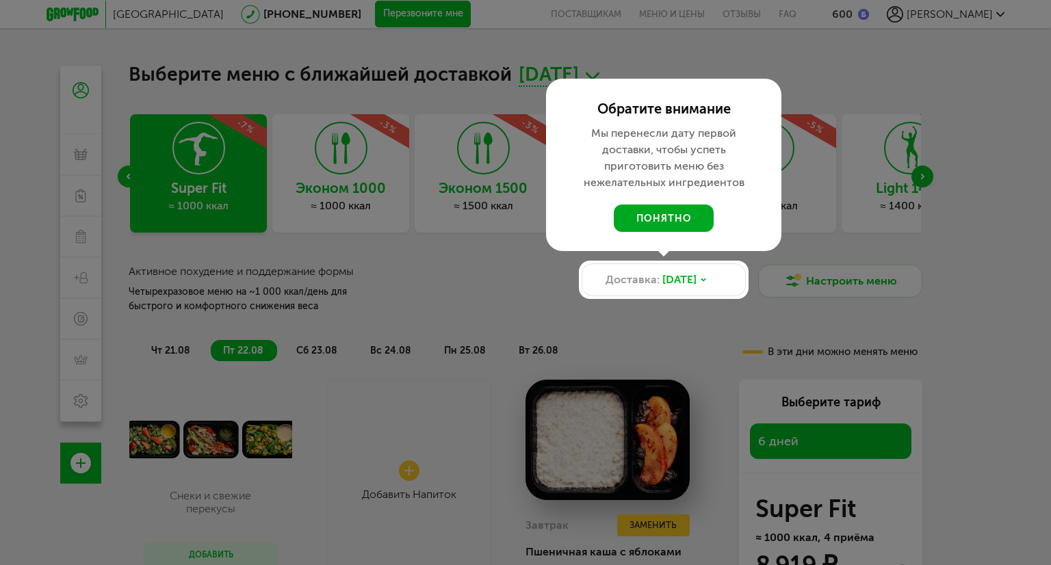
click at [632, 216] on button "понятно" at bounding box center [664, 218] width 100 height 27
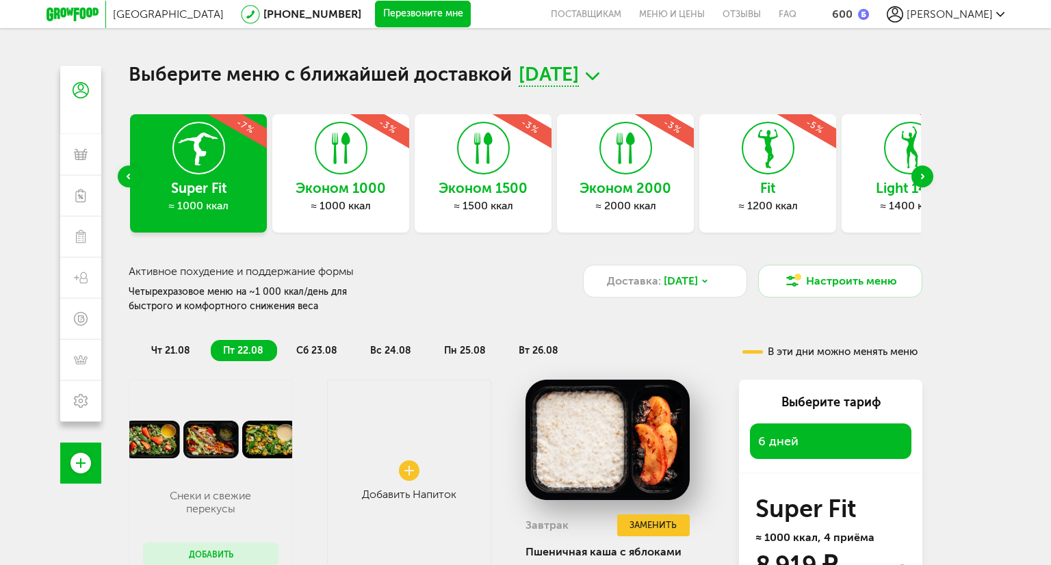
click at [972, 12] on span "[PERSON_NAME]" at bounding box center [949, 14] width 86 height 13
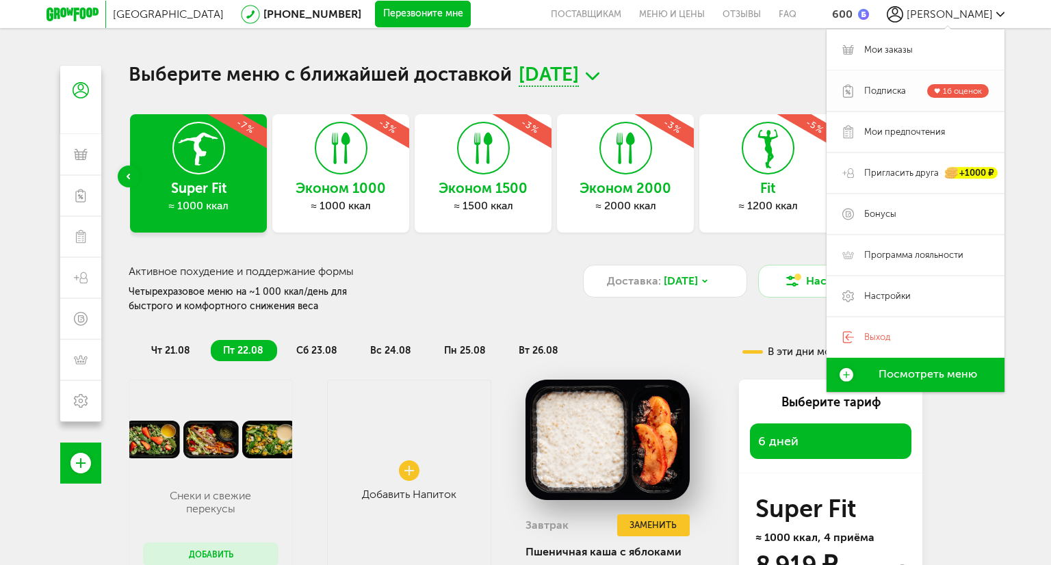
click at [880, 94] on span "Подписка" at bounding box center [885, 91] width 42 height 12
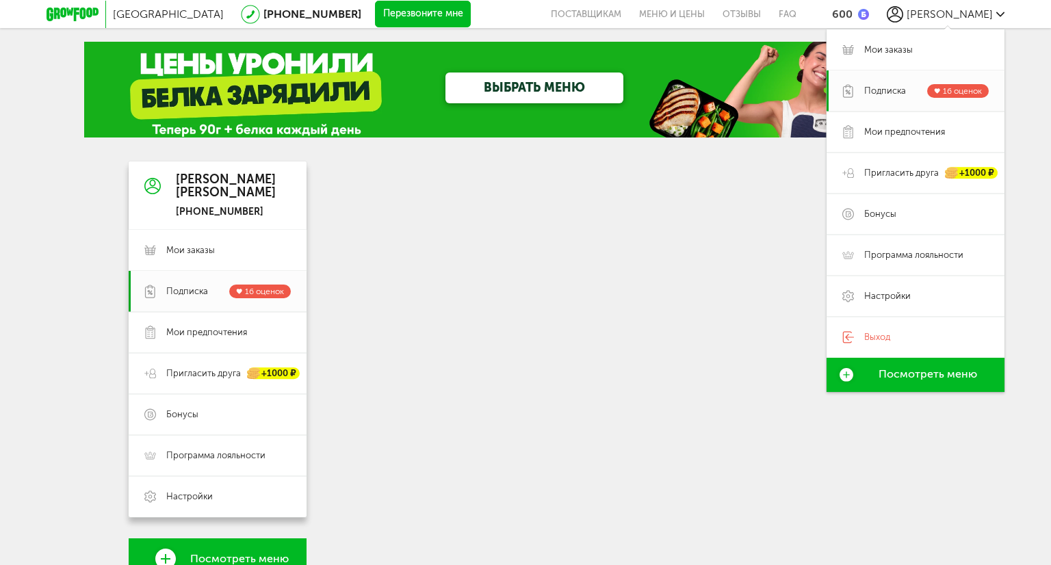
click at [544, 311] on div at bounding box center [628, 497] width 588 height 673
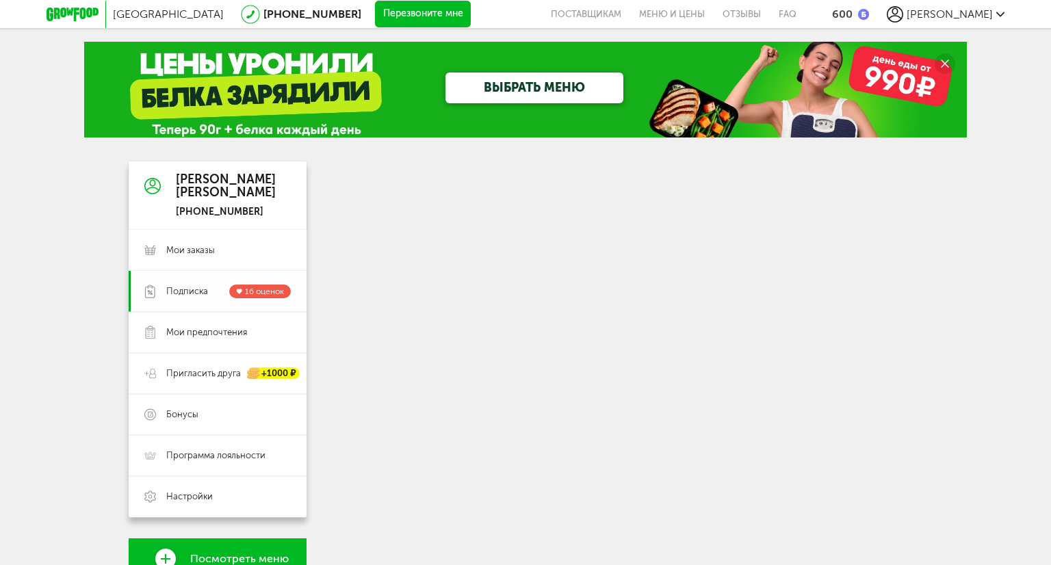
click at [177, 297] on span "Подписка" at bounding box center [187, 291] width 42 height 12
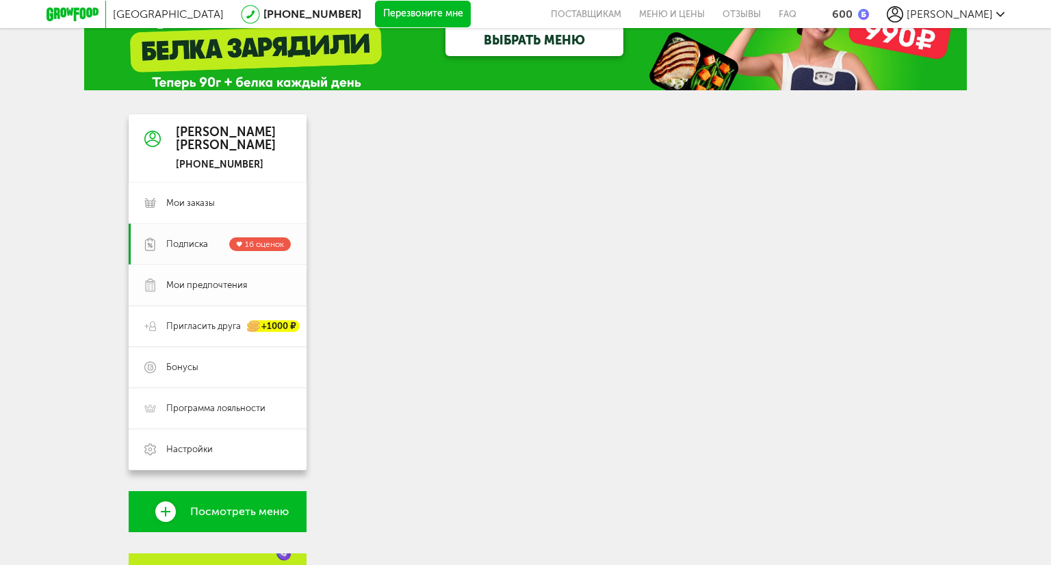
scroll to position [68, 0]
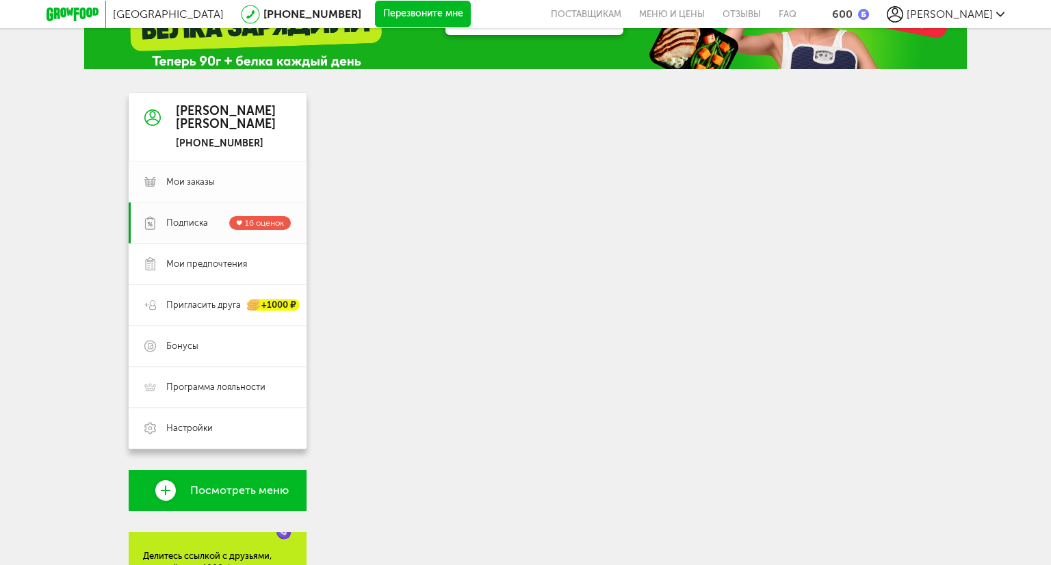
click at [181, 192] on link "Мои заказы" at bounding box center [218, 181] width 178 height 41
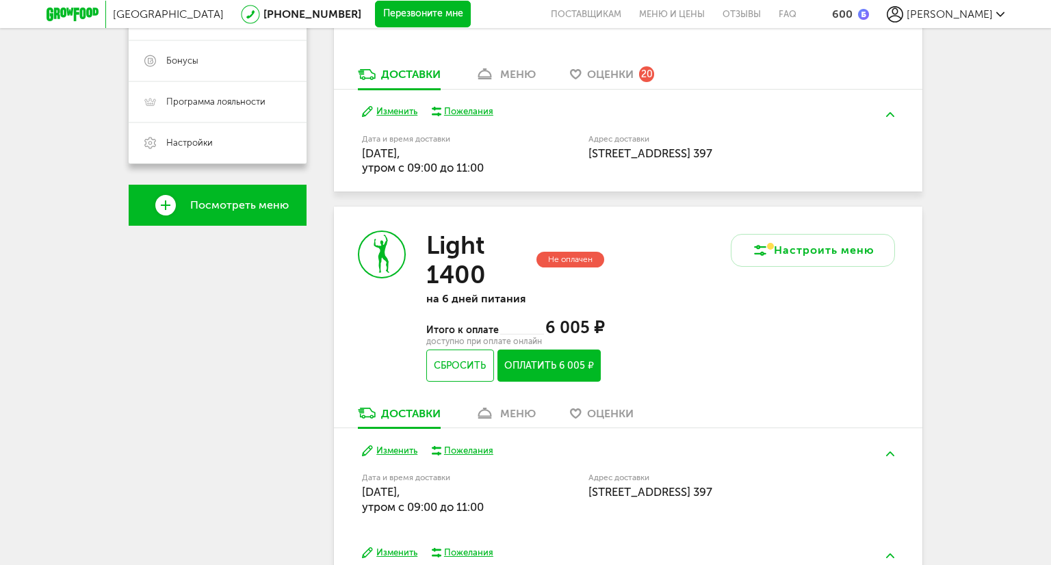
scroll to position [479, 0]
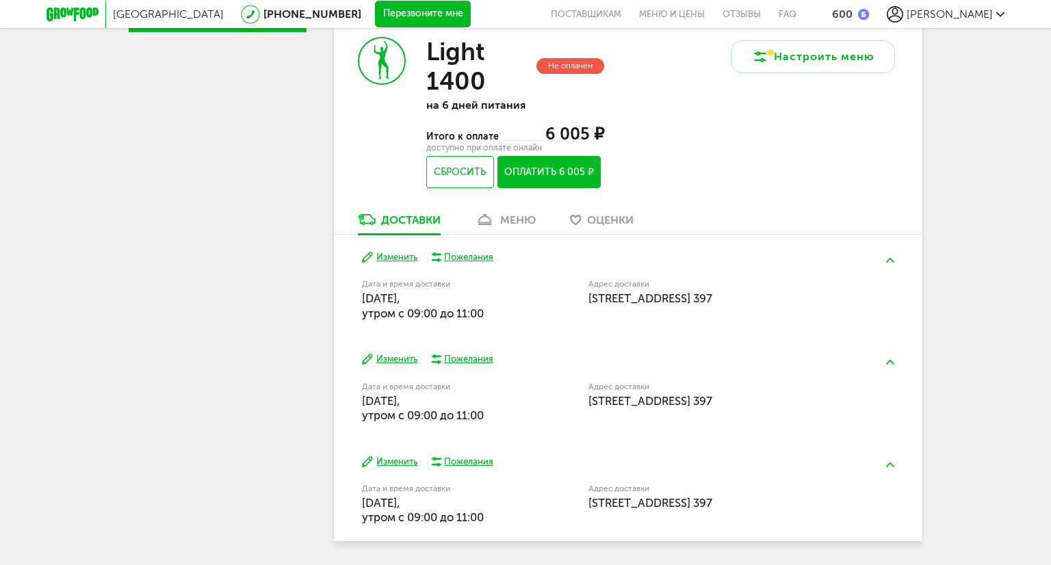
click at [520, 223] on div "меню" at bounding box center [518, 219] width 36 height 13
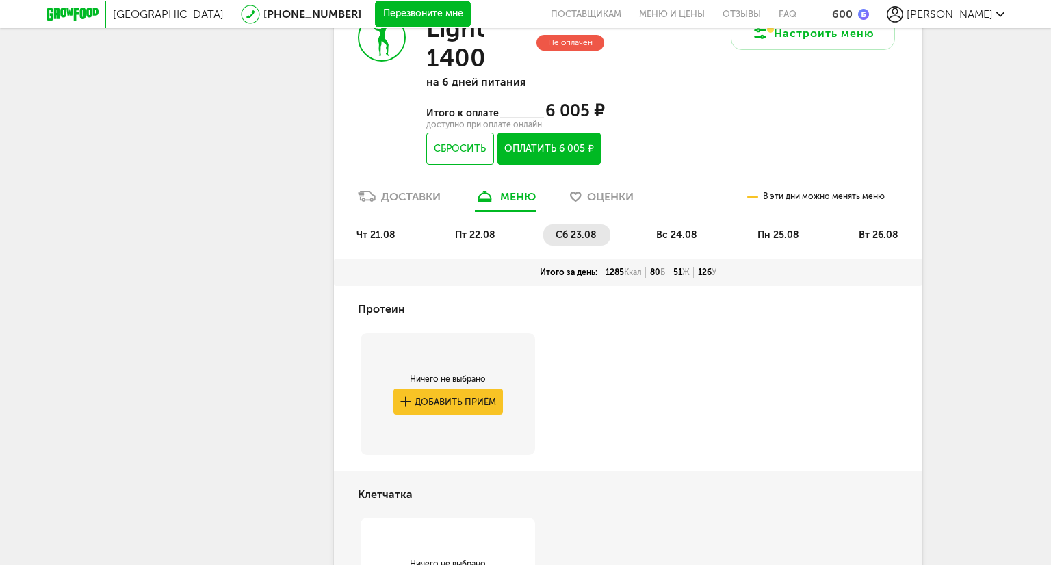
scroll to position [662, 0]
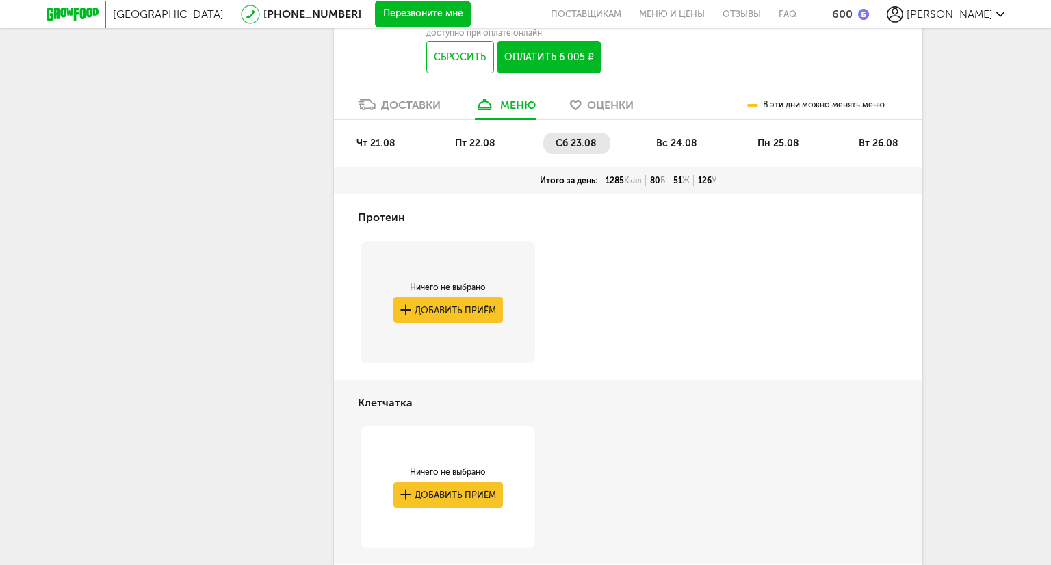
click at [370, 143] on span "чт 21.08" at bounding box center [375, 143] width 39 height 12
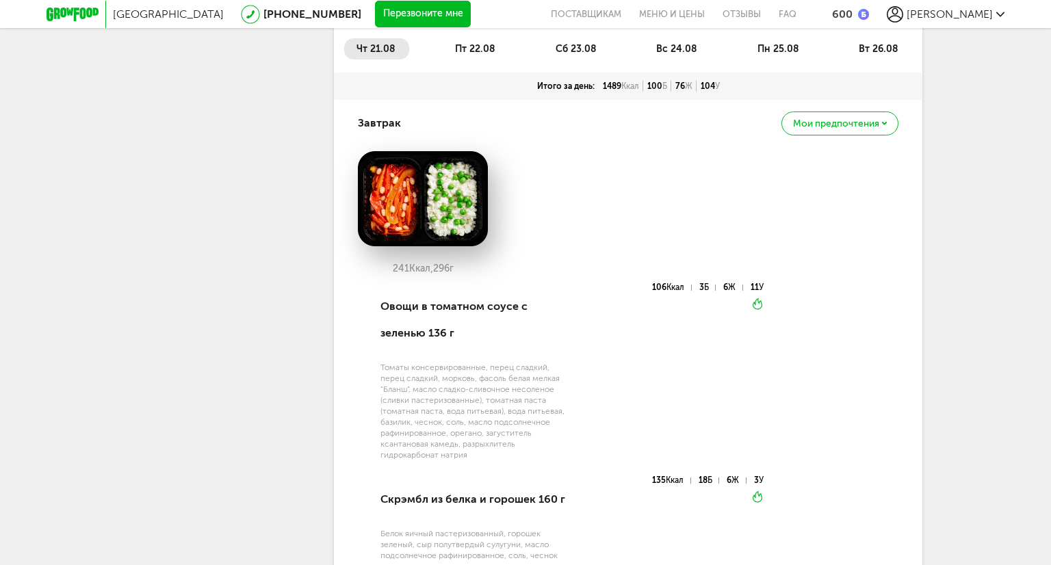
scroll to position [525, 0]
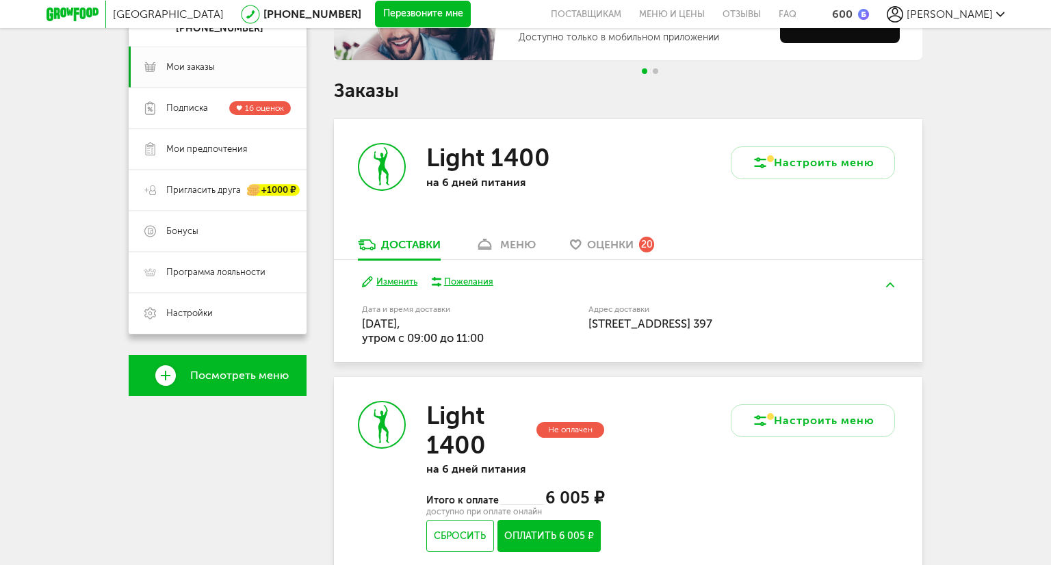
click at [501, 246] on div "меню" at bounding box center [518, 244] width 36 height 13
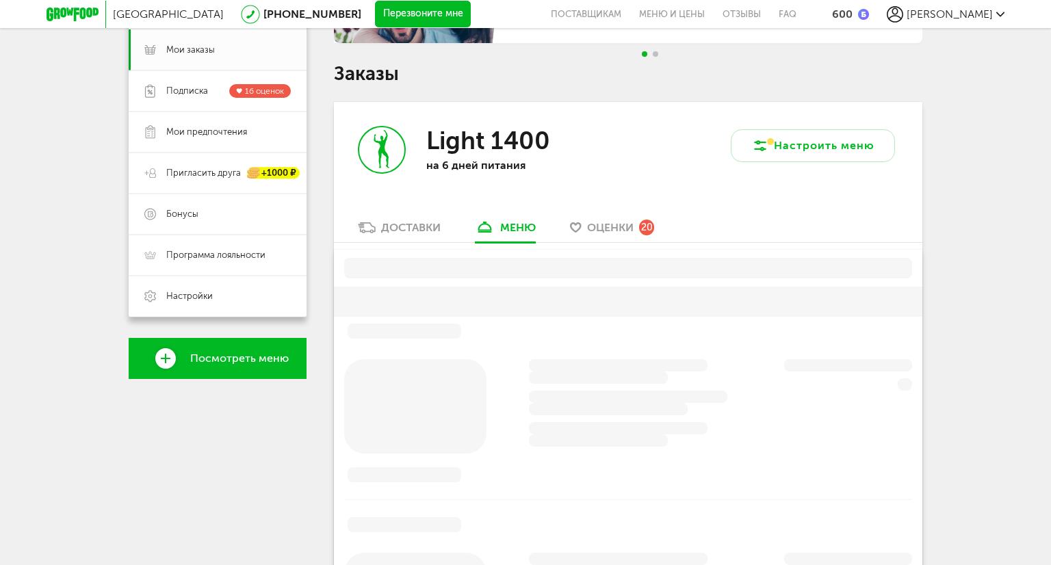
scroll to position [268, 0]
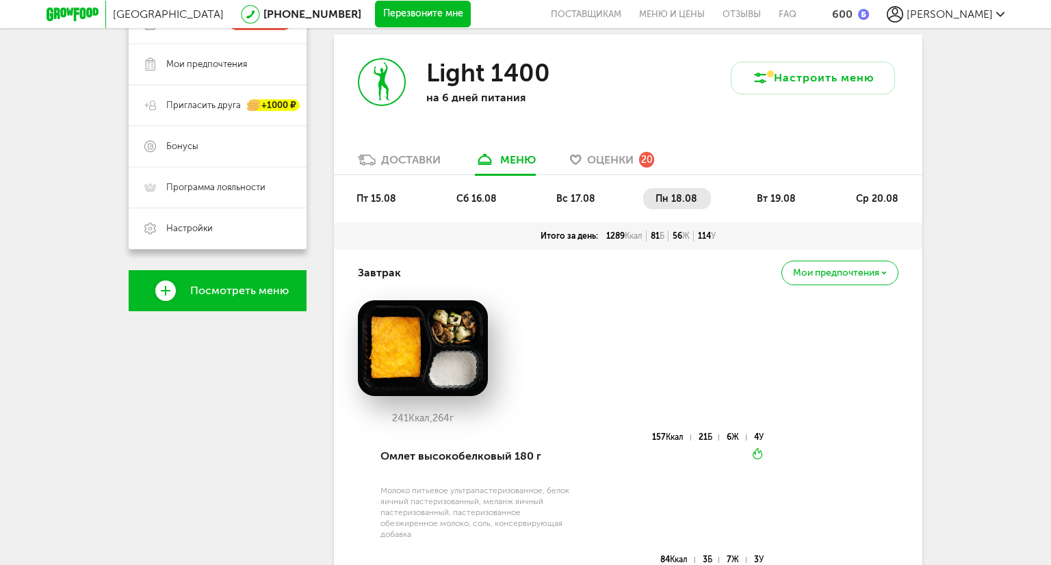
click at [780, 211] on ul "пт 15.08 сб 16.08 вс 17.08 пн 18.08 вт 19.08 ср 20.08" at bounding box center [628, 205] width 568 height 34
click at [783, 205] on li "вт 19.08" at bounding box center [776, 198] width 65 height 21
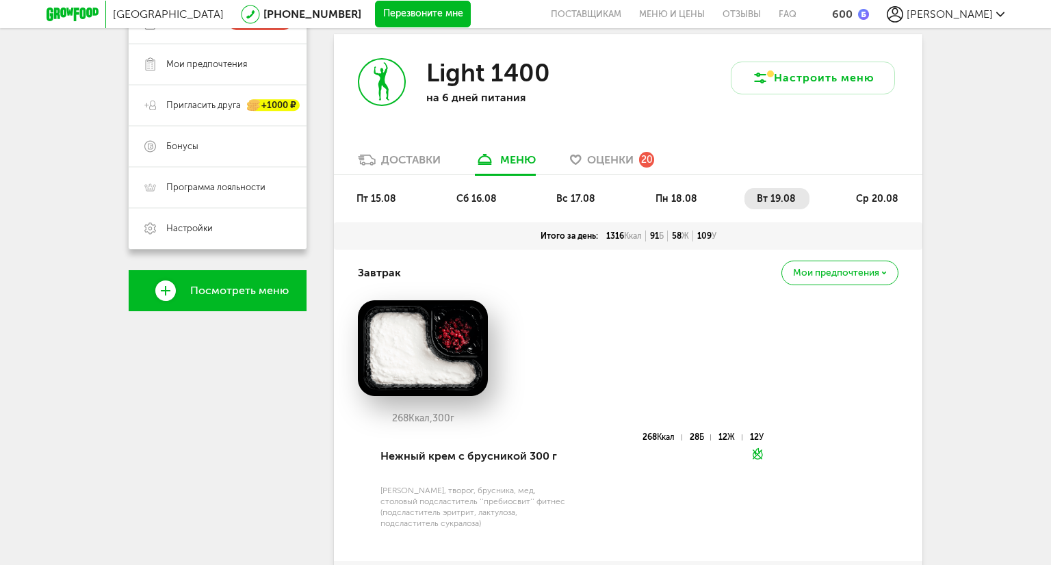
click at [870, 203] on span "ср 20.08" at bounding box center [877, 199] width 42 height 12
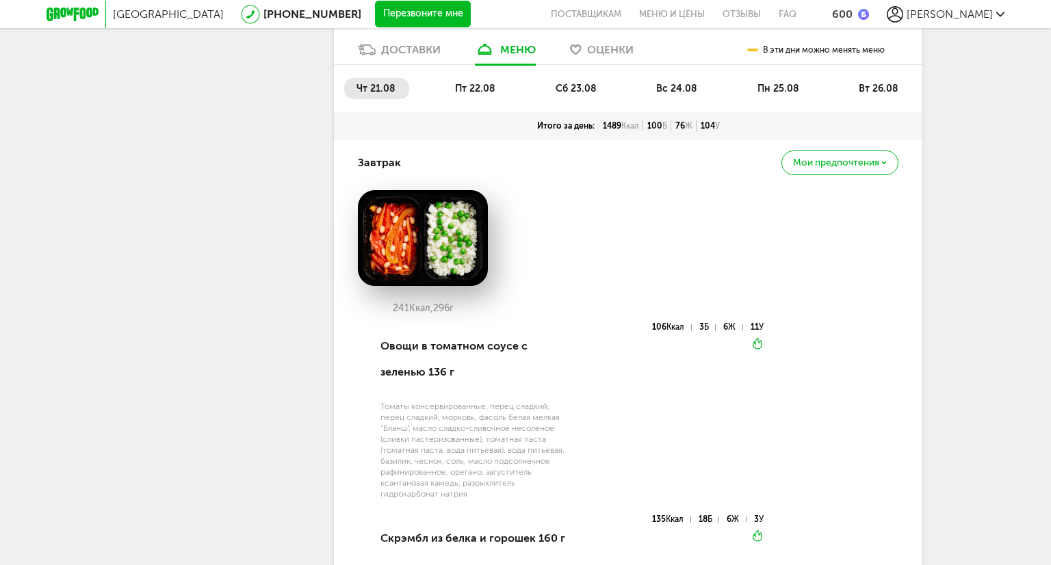
scroll to position [2115, 0]
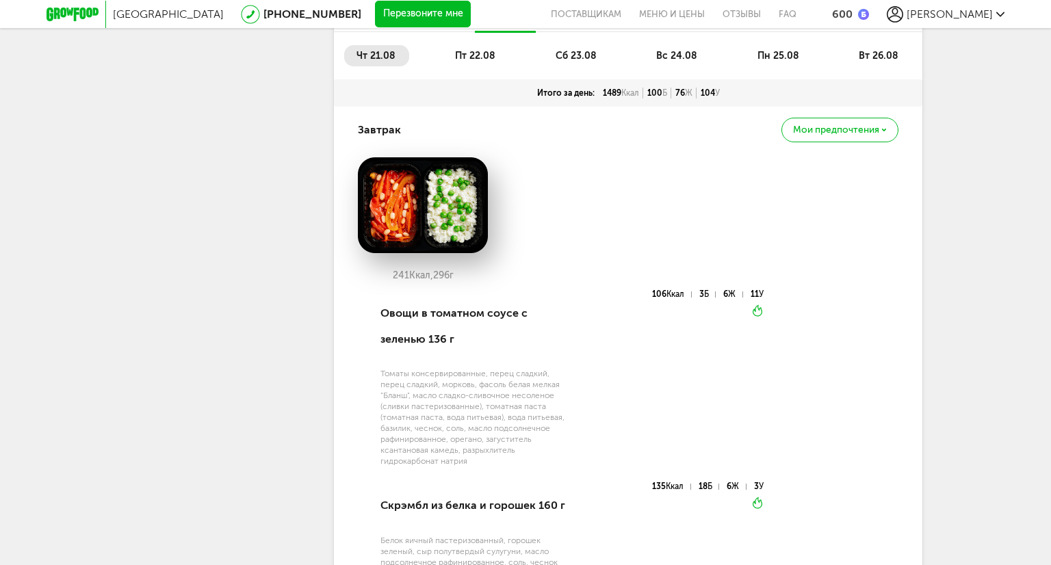
click at [471, 62] on span "пт 22.08" at bounding box center [475, 56] width 40 height 12
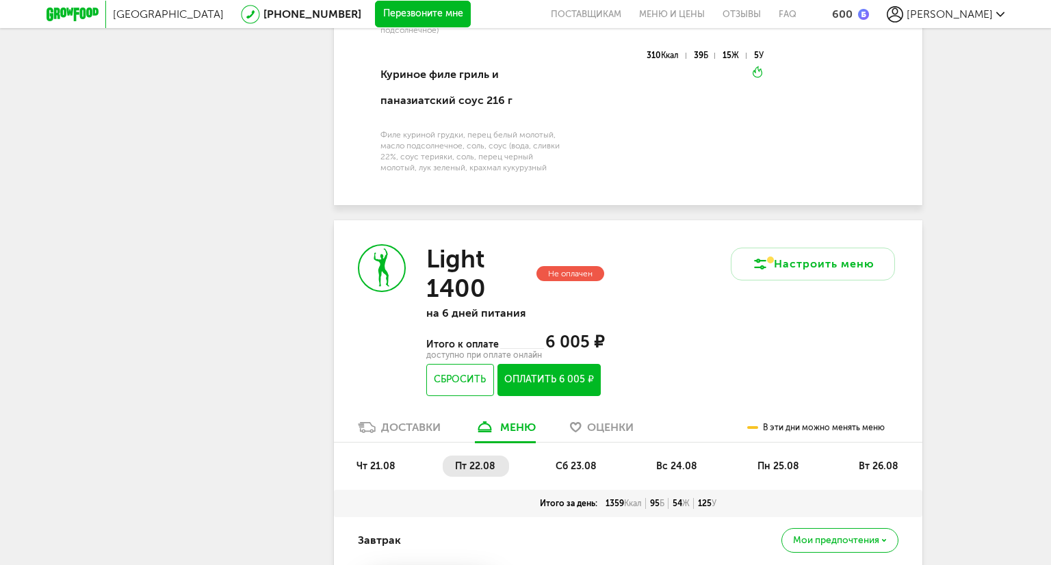
scroll to position [2047, 0]
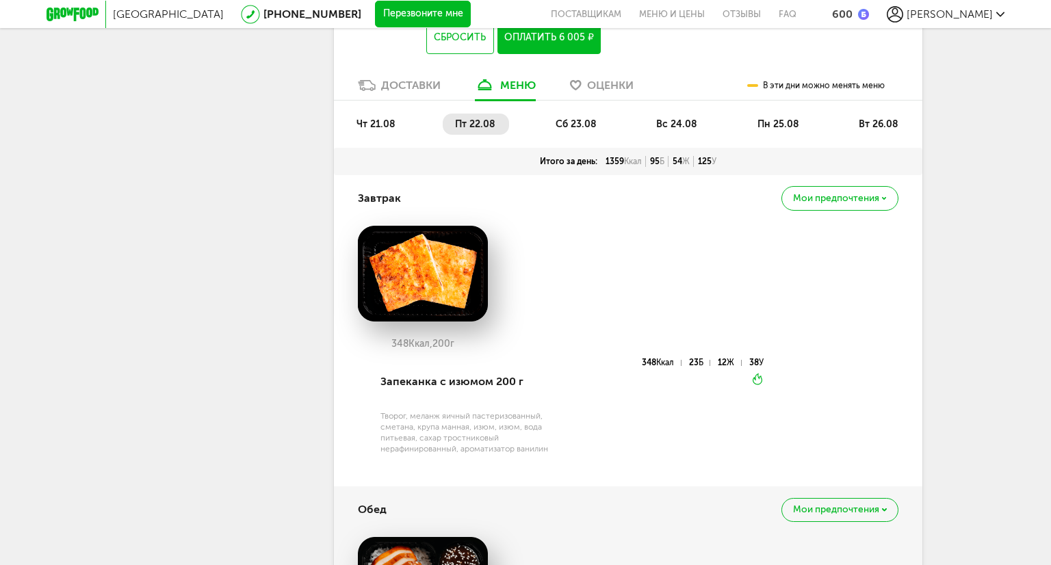
click at [576, 130] on span "сб 23.08" at bounding box center [575, 124] width 41 height 12
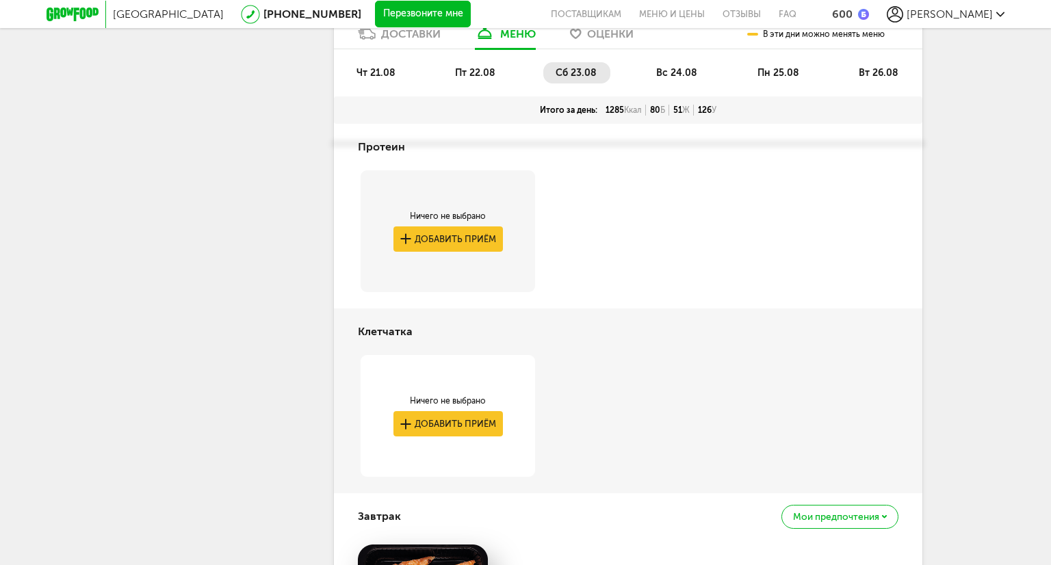
scroll to position [1910, 0]
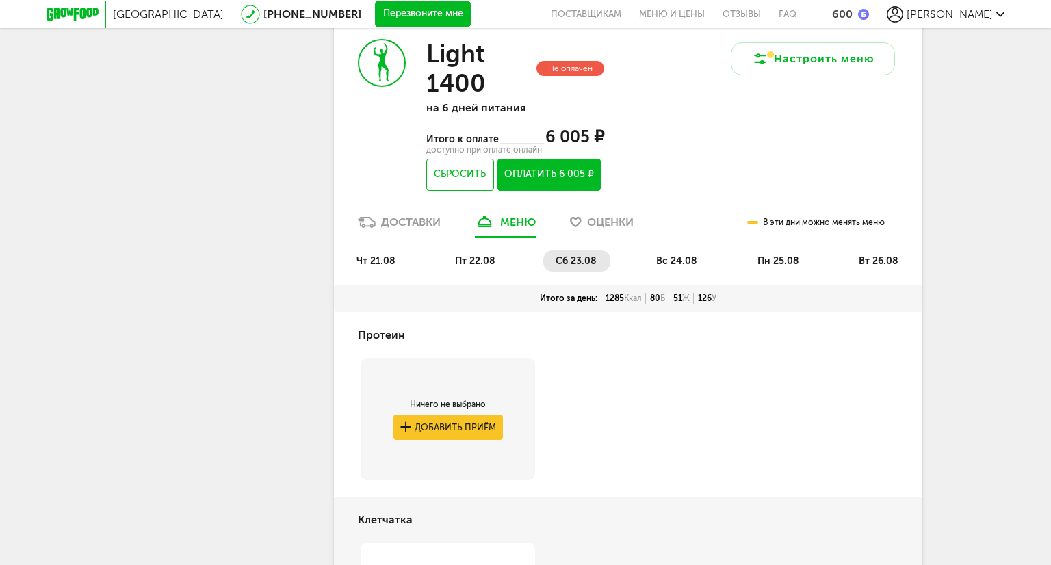
click at [672, 267] on span "вс 24.08" at bounding box center [676, 261] width 41 height 12
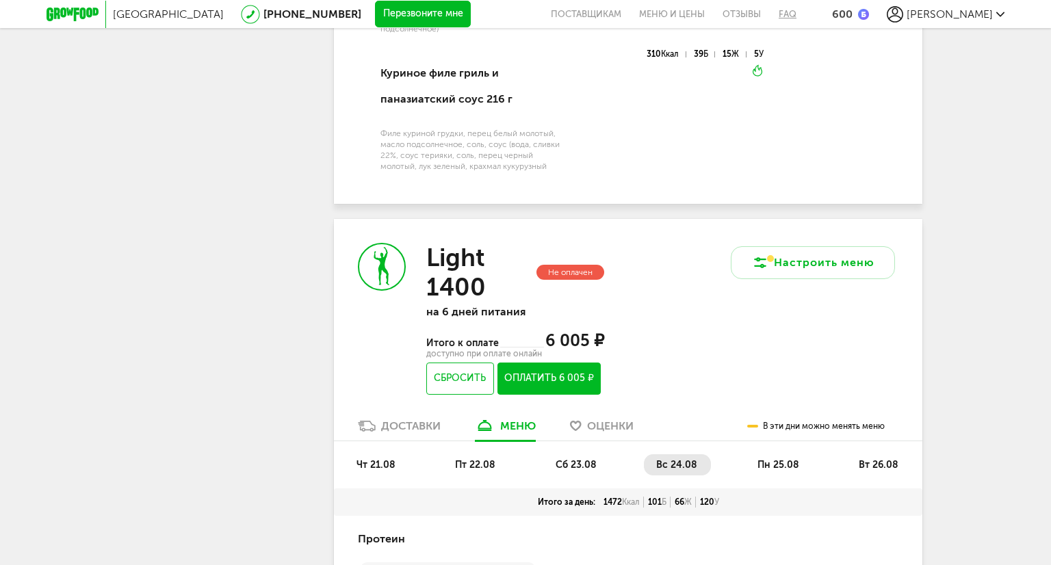
scroll to position [1705, 0]
